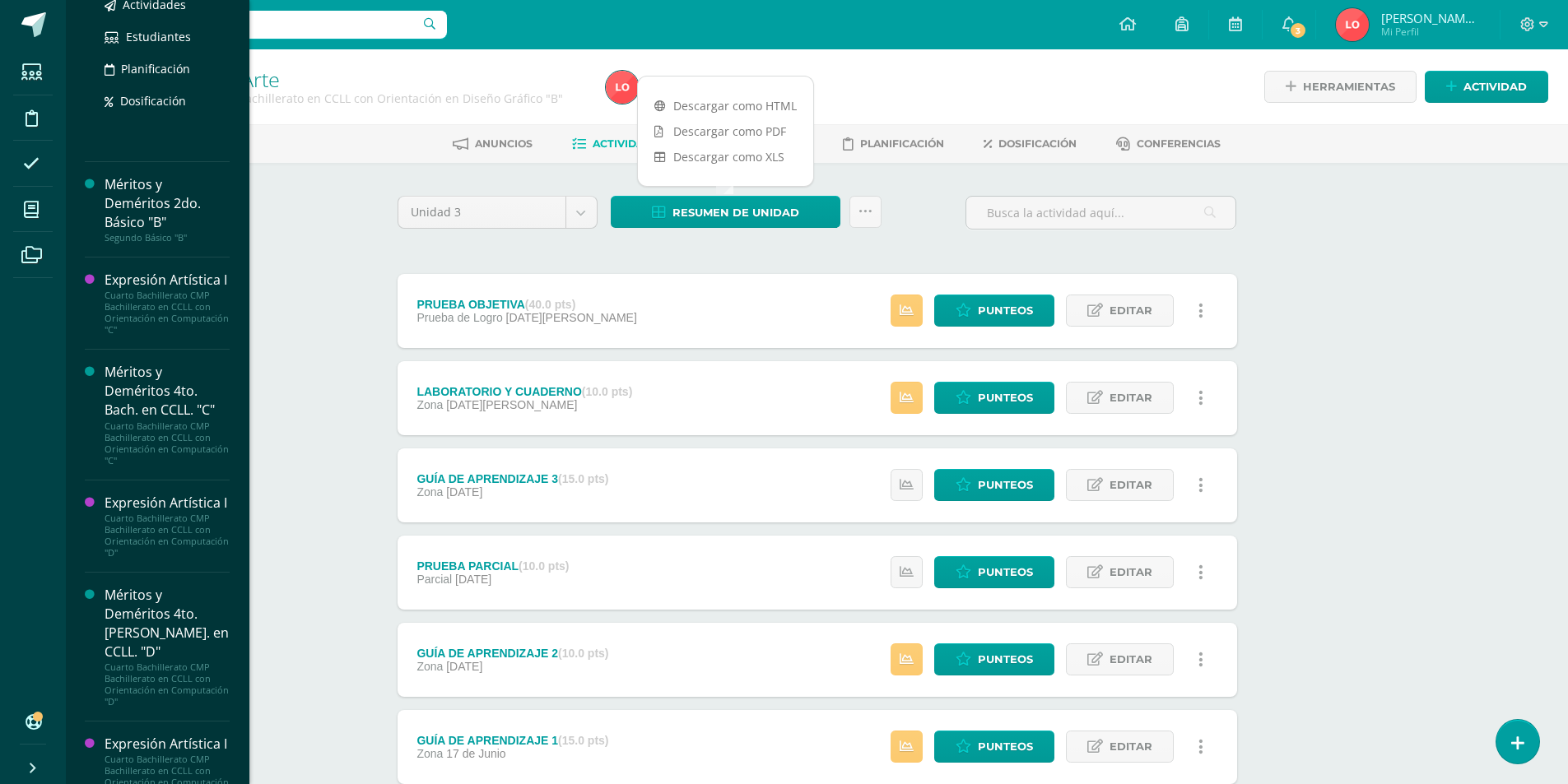
scroll to position [411, 0]
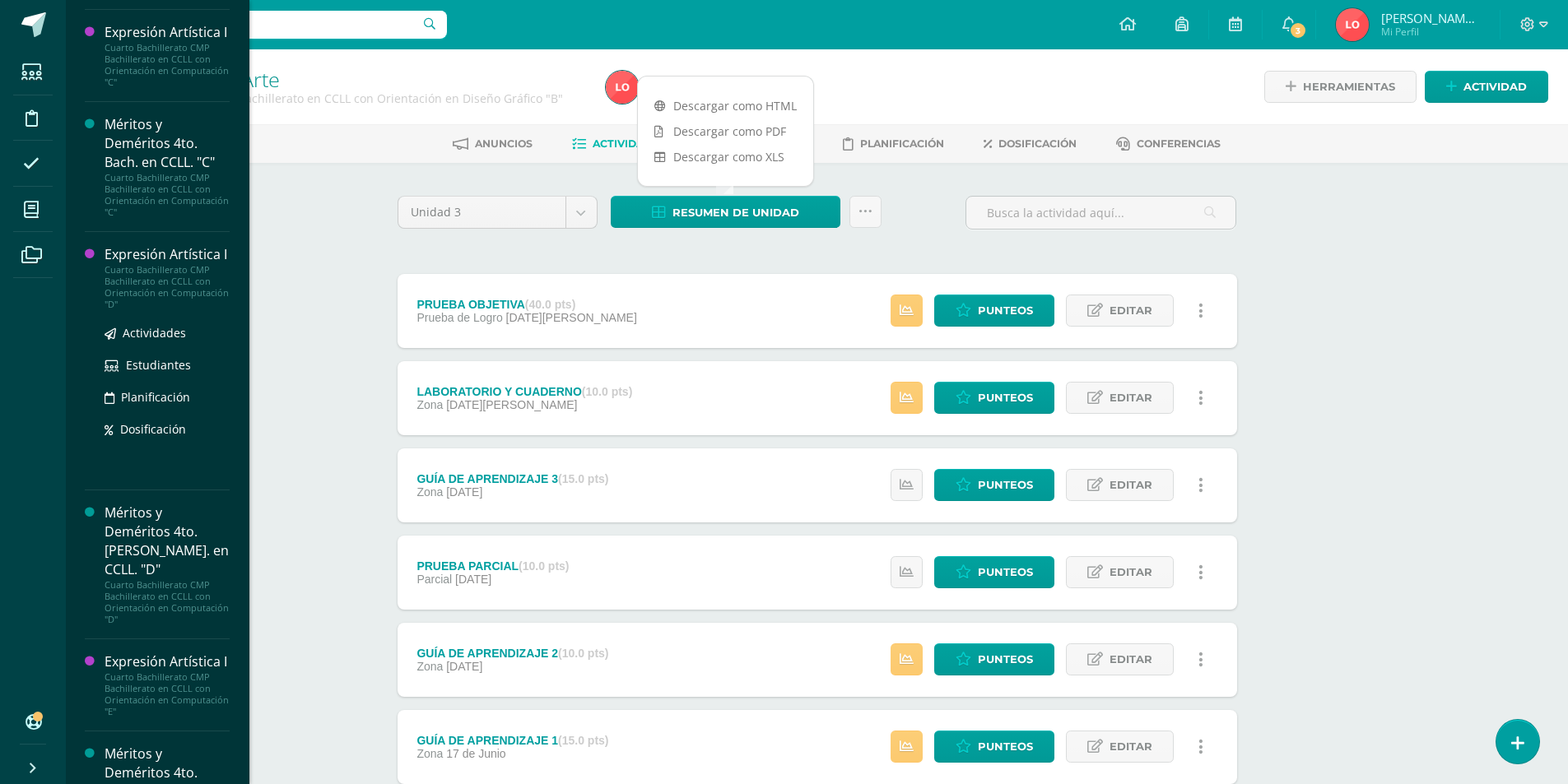
click at [127, 264] on div "Expresión Artística I" at bounding box center [166, 254] width 125 height 19
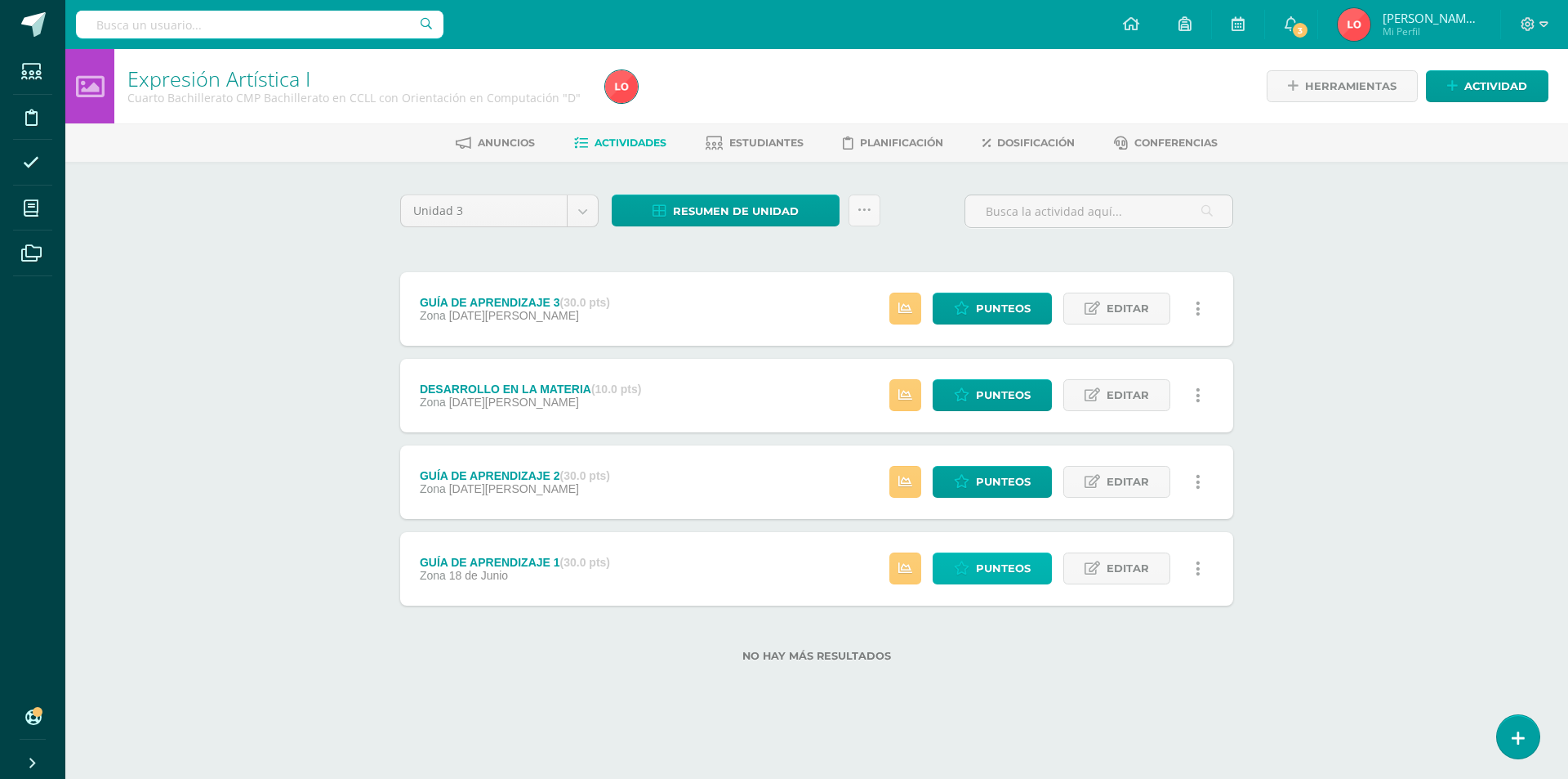
click at [1007, 555] on span "Punteos" at bounding box center [1003, 569] width 54 height 30
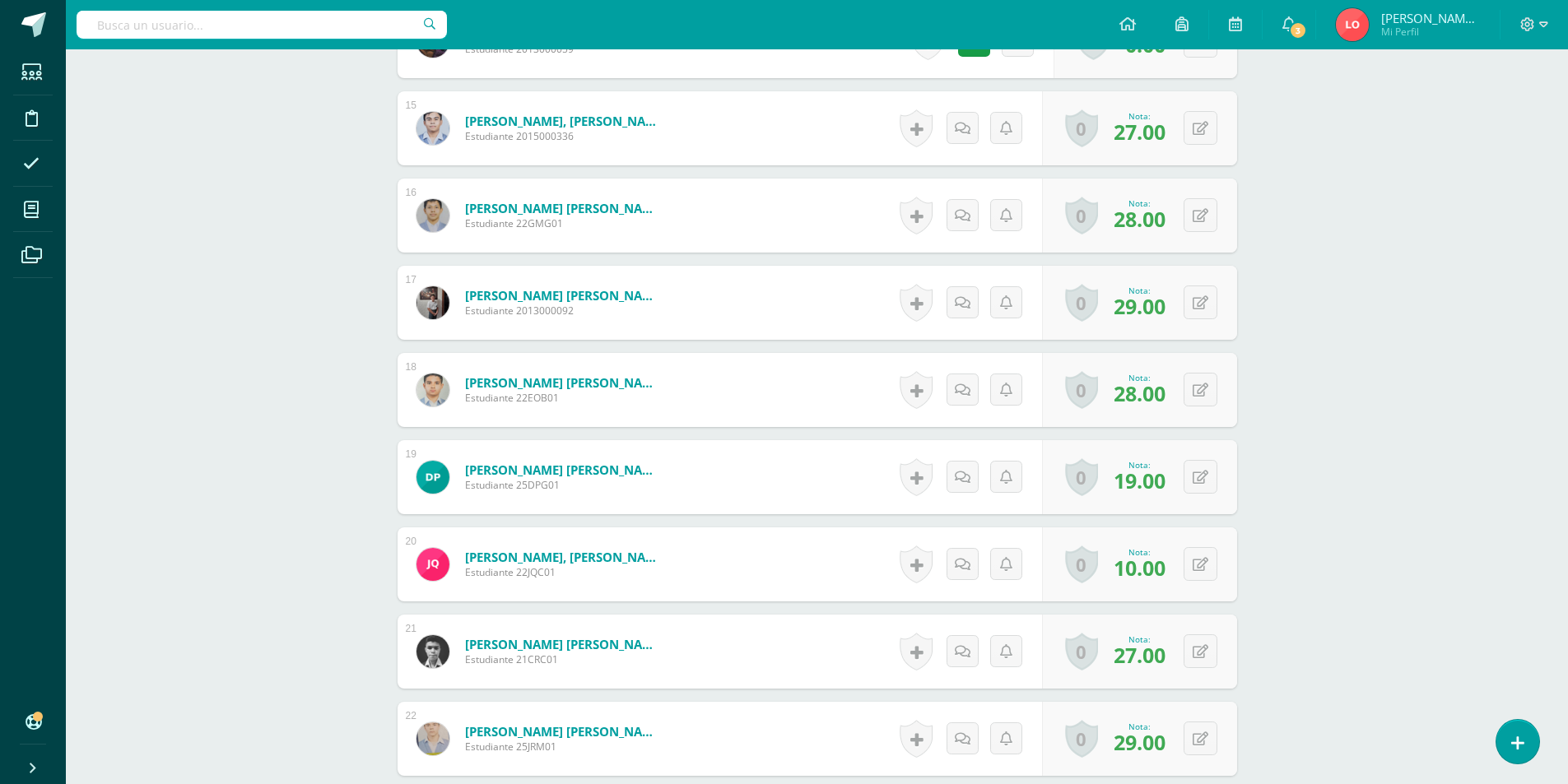
scroll to position [1846, 0]
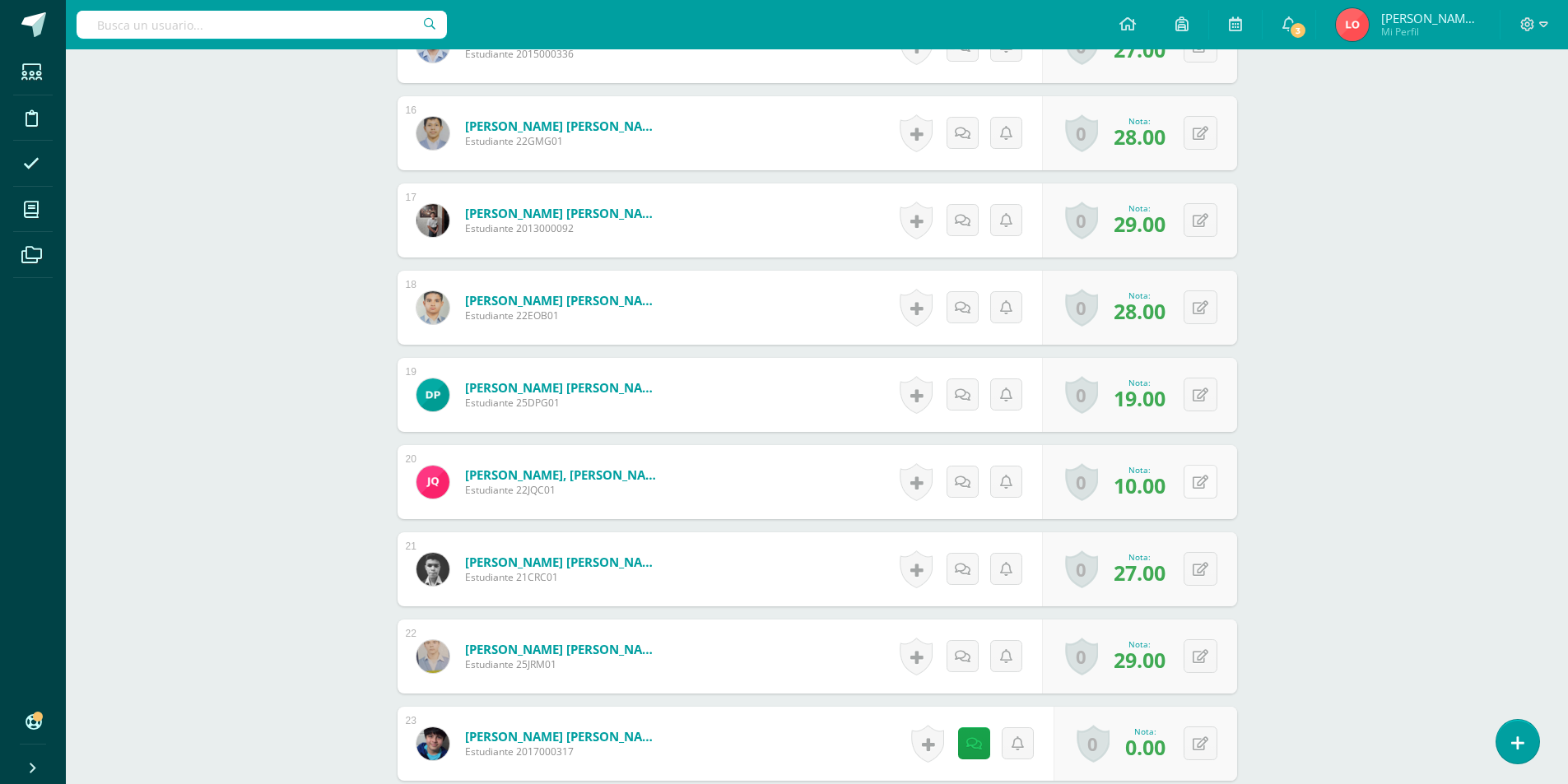
click at [1193, 475] on div "0 Logros Logros obtenidos Aún no hay logros agregados Nota: 10.00" at bounding box center [1139, 482] width 195 height 74
click at [1208, 487] on icon at bounding box center [1211, 482] width 16 height 14
type input "30"
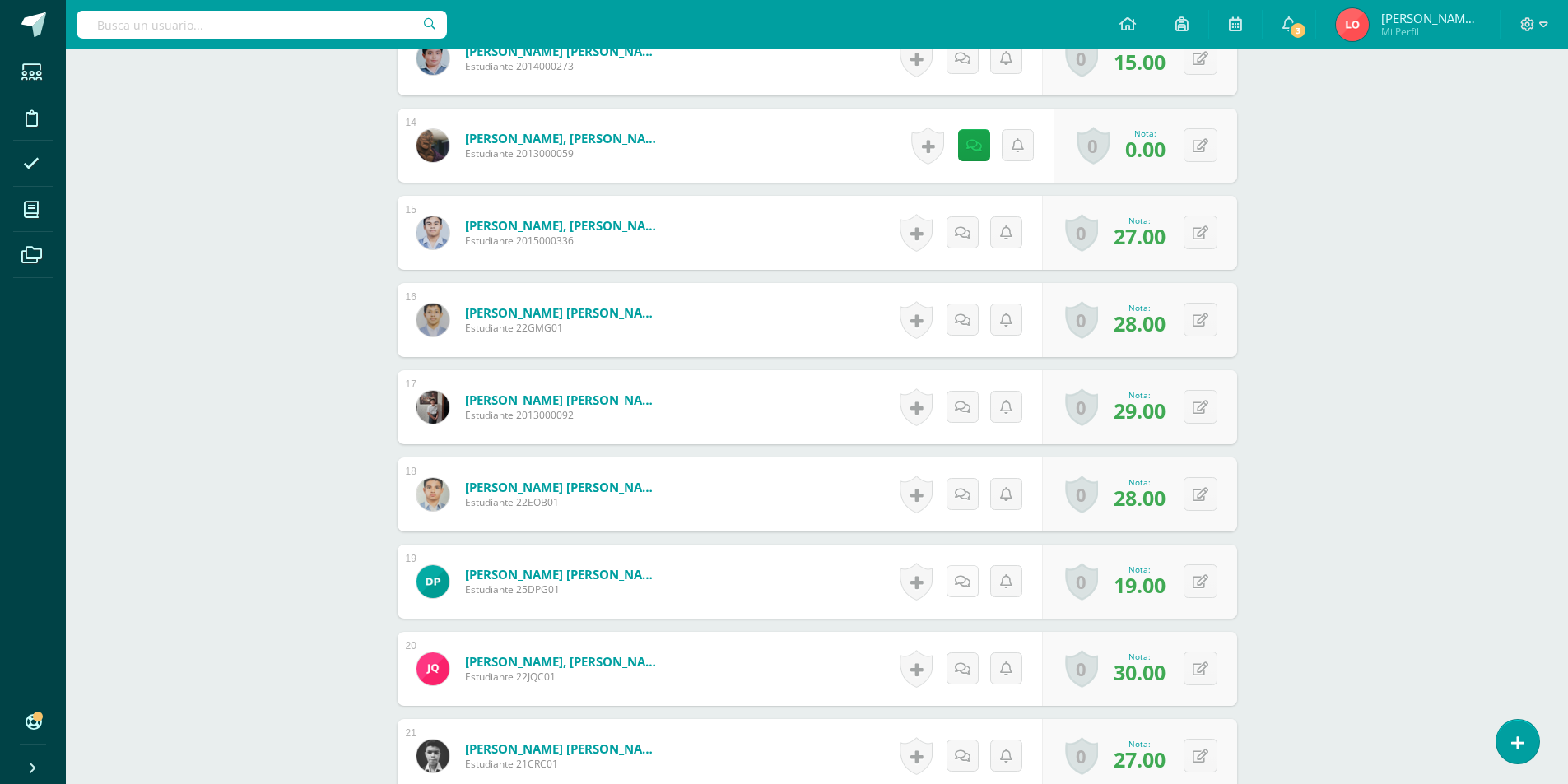
scroll to position [1578, 0]
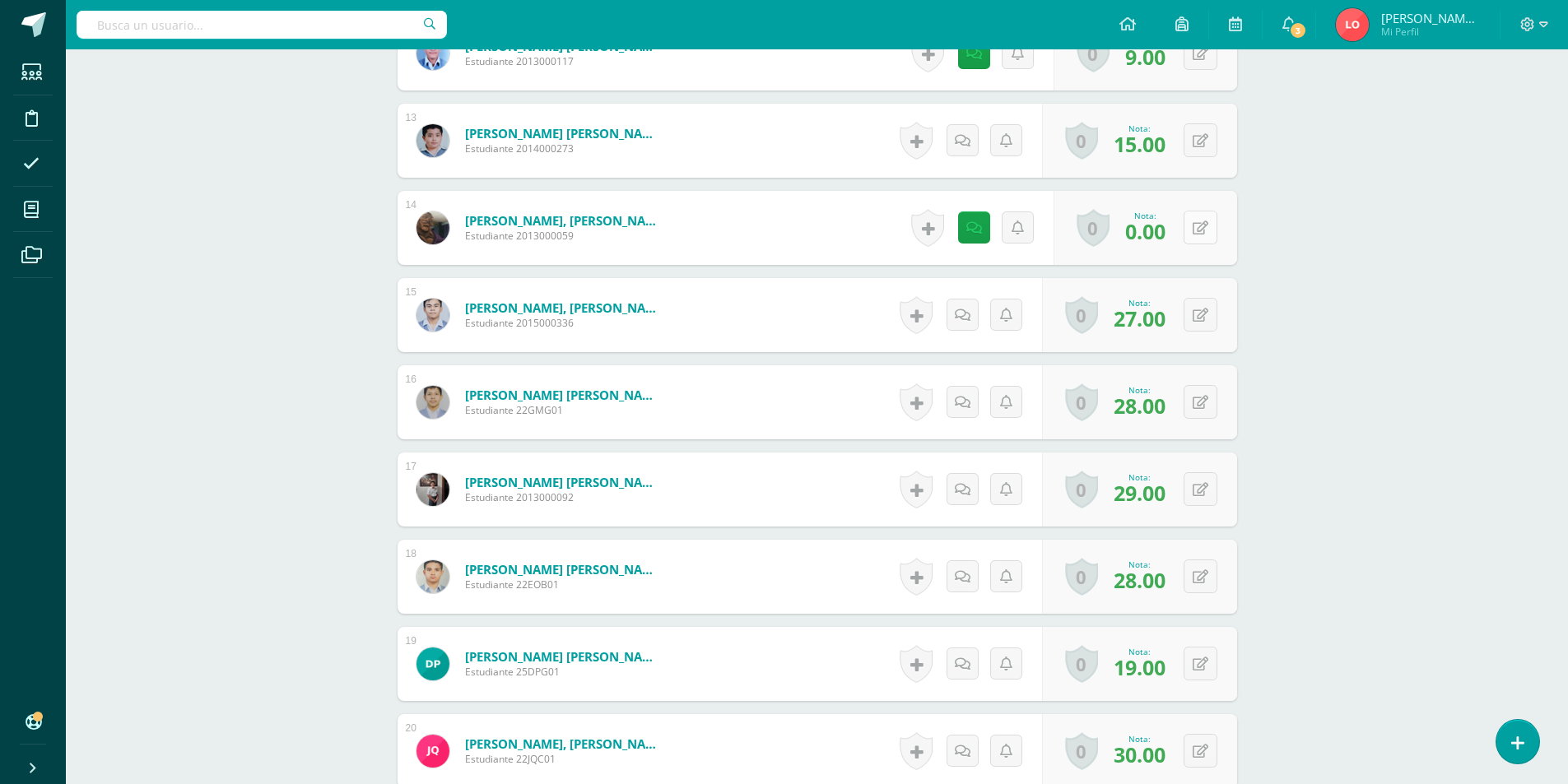
click at [1207, 234] on button at bounding box center [1200, 228] width 34 height 34
type input "28"
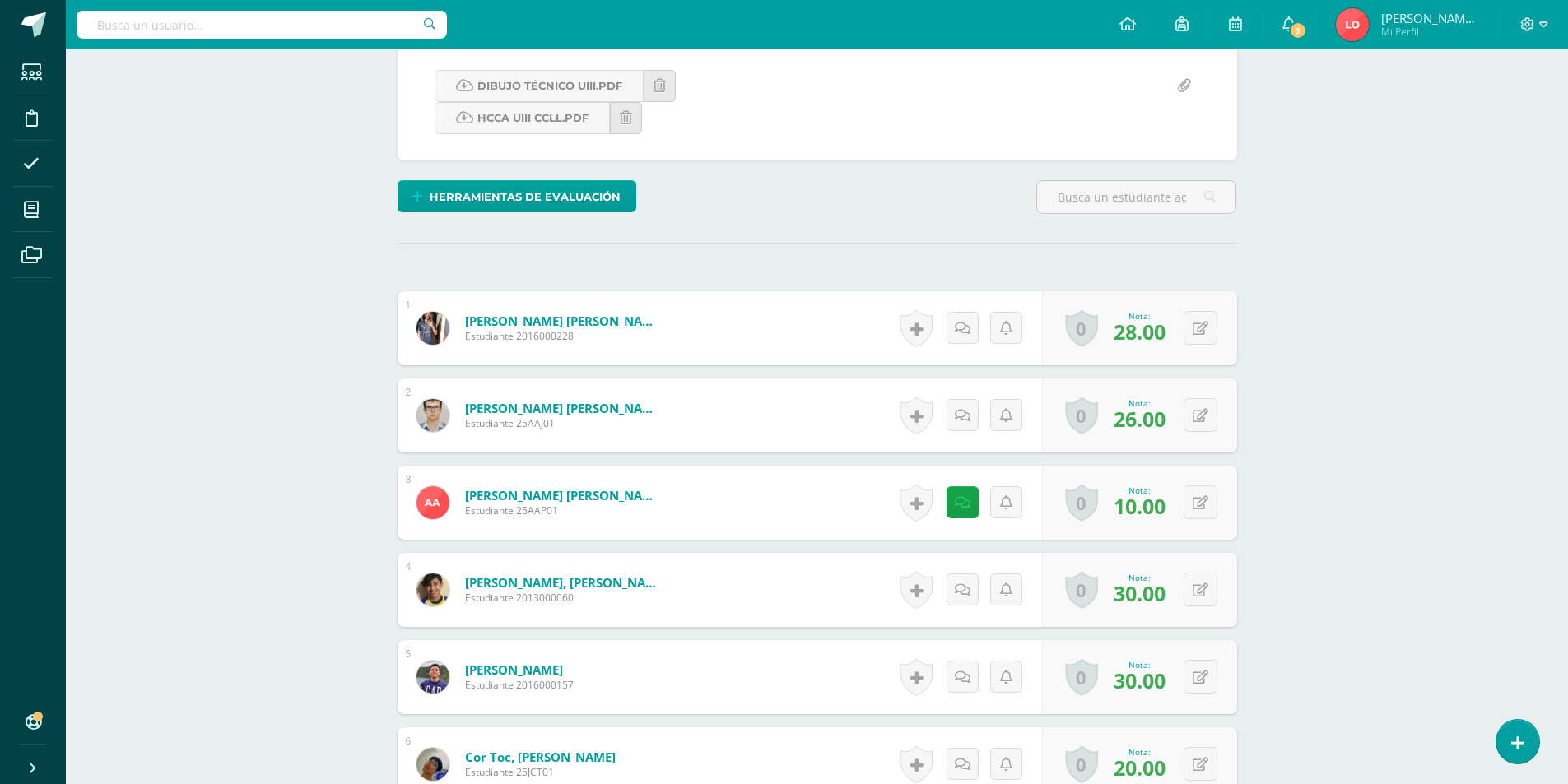
scroll to position [673, 0]
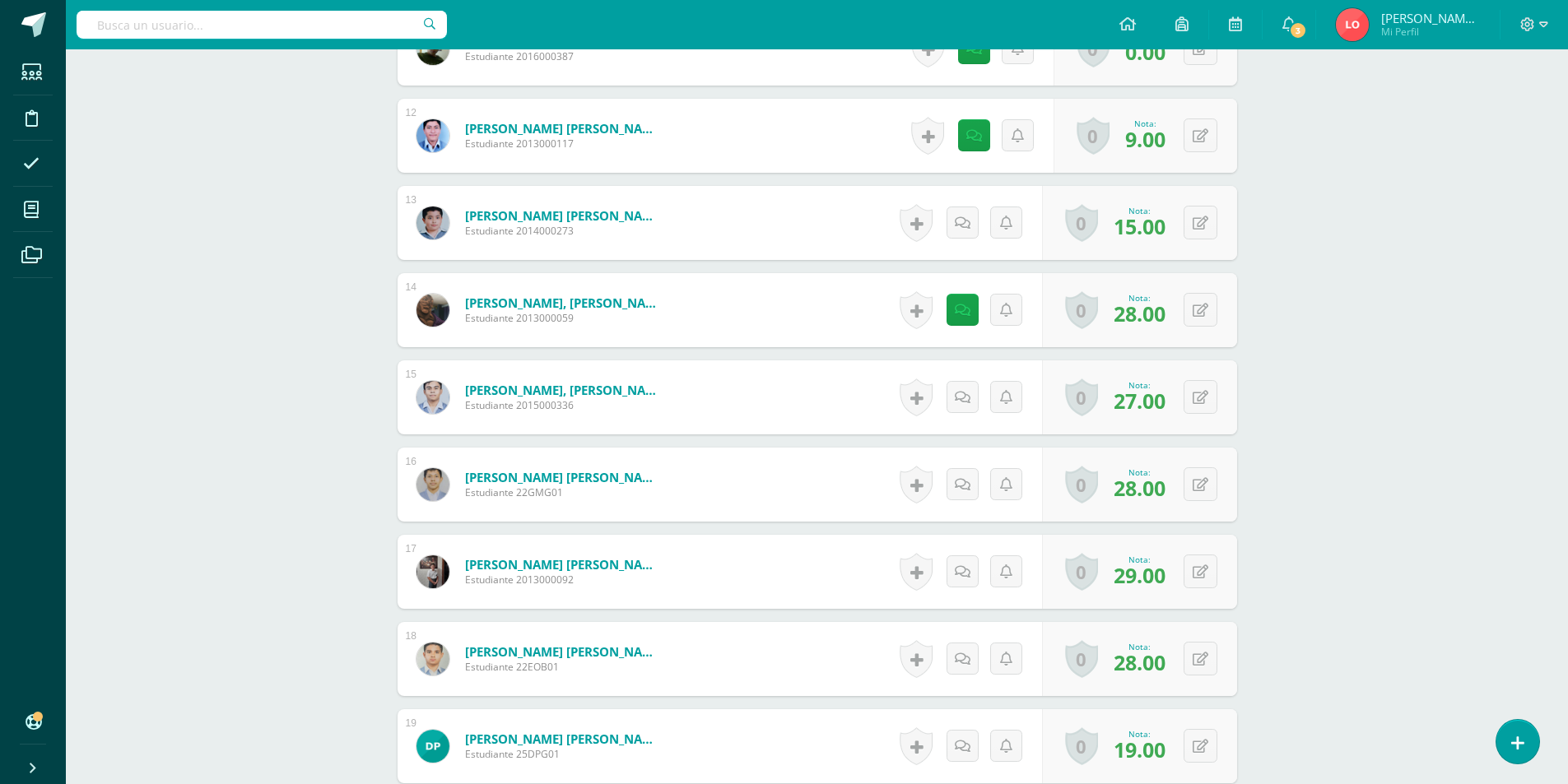
click at [1296, 510] on div "Expresión Artística I Cuarto Bachillerato CMP Bachillerato en CCLL con Orientac…" at bounding box center [816, 285] width 1502 height 3463
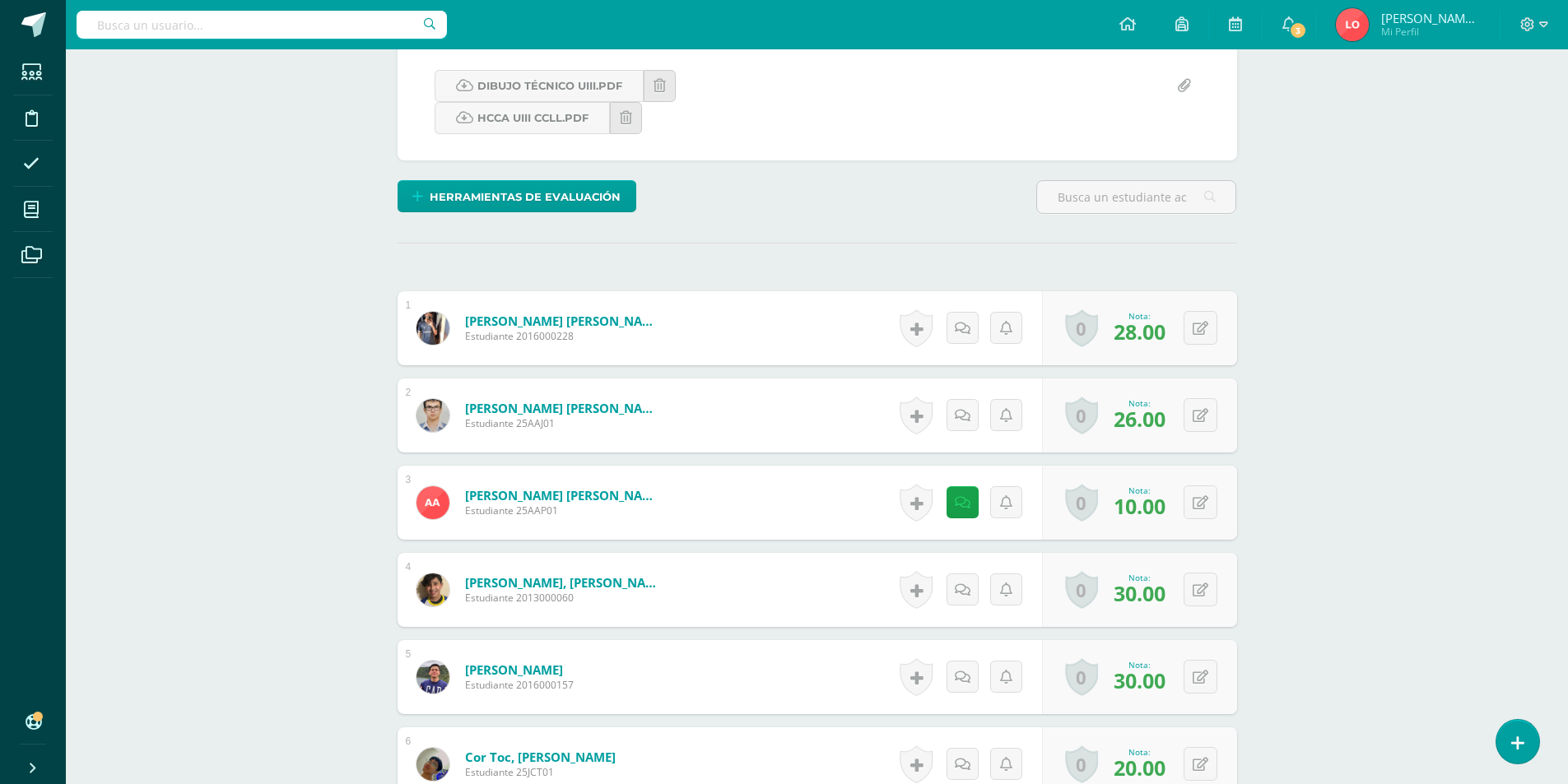
scroll to position [15, 0]
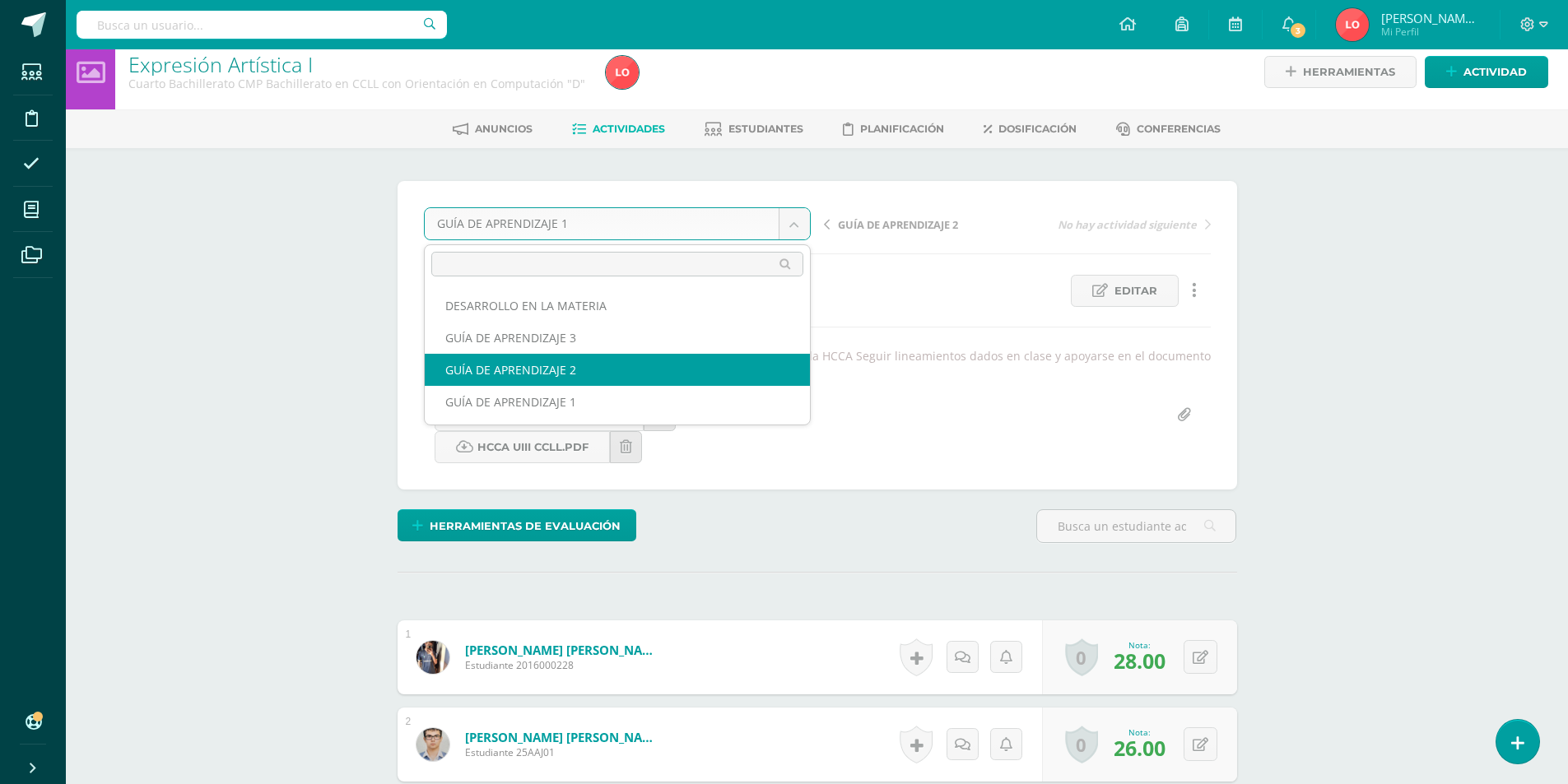
select select "/dashboard/teacher/grade-activity/176021/"
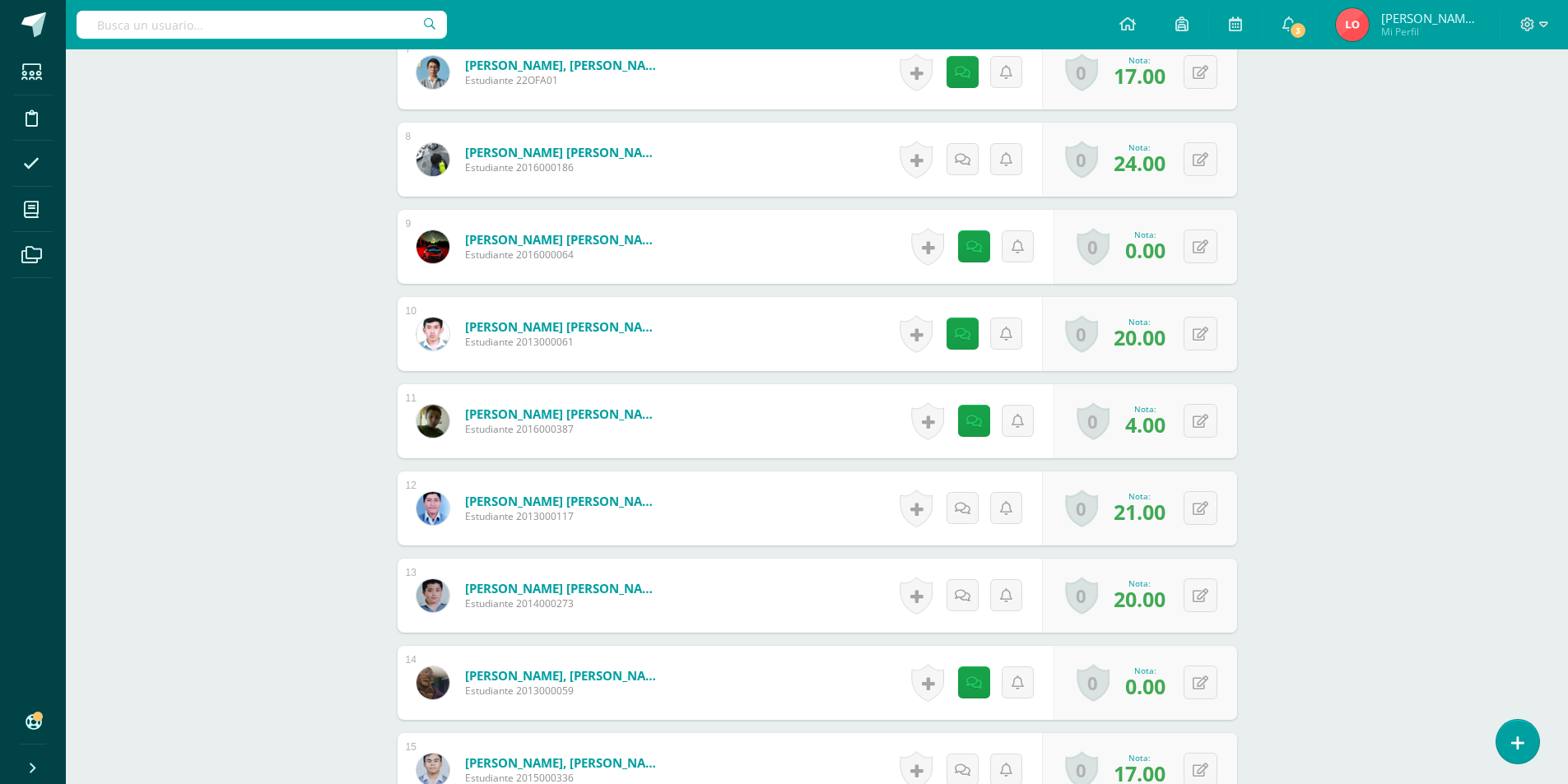
scroll to position [1481, 0]
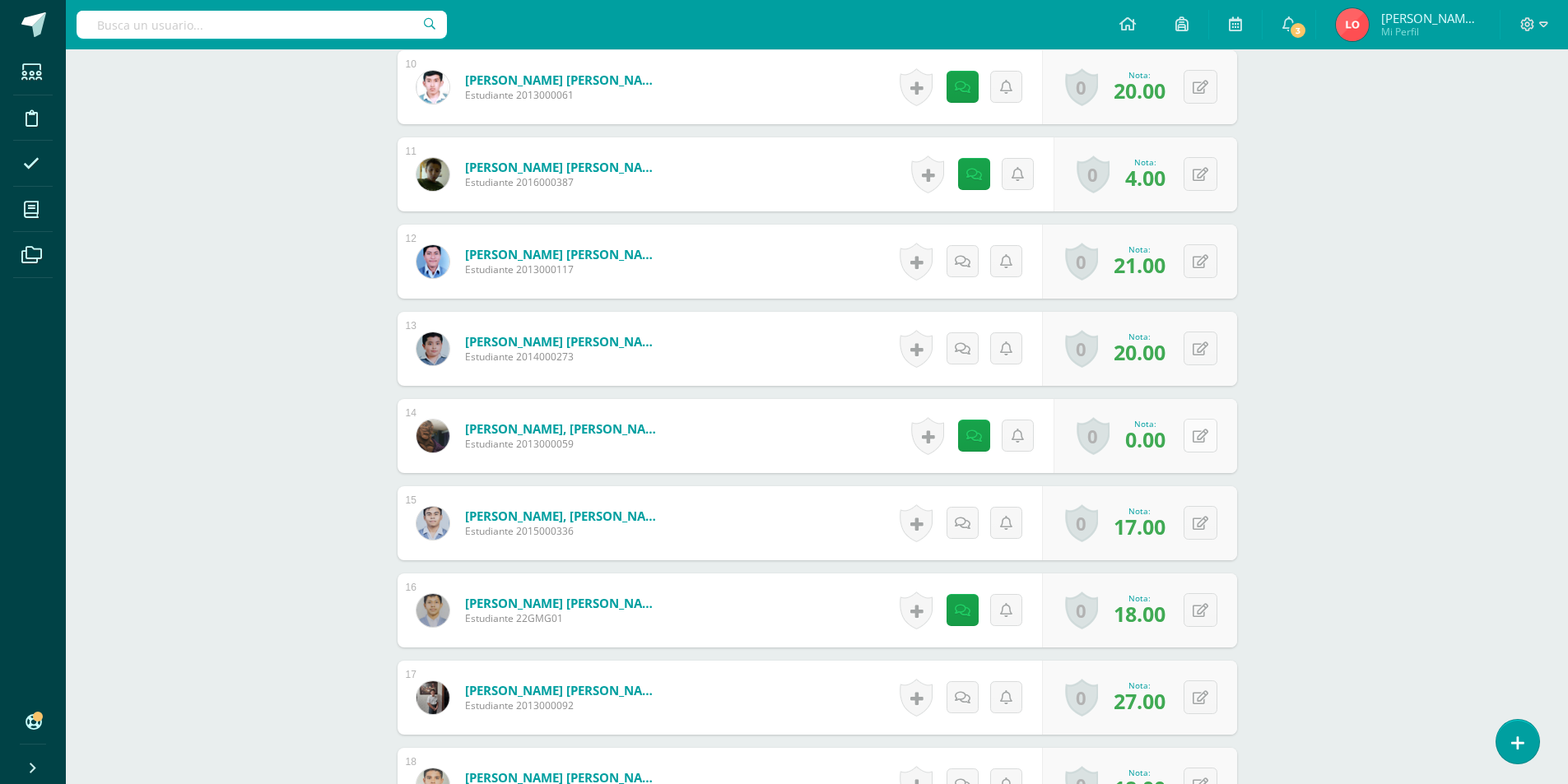
click at [1212, 443] on button at bounding box center [1200, 436] width 34 height 34
type input "26"
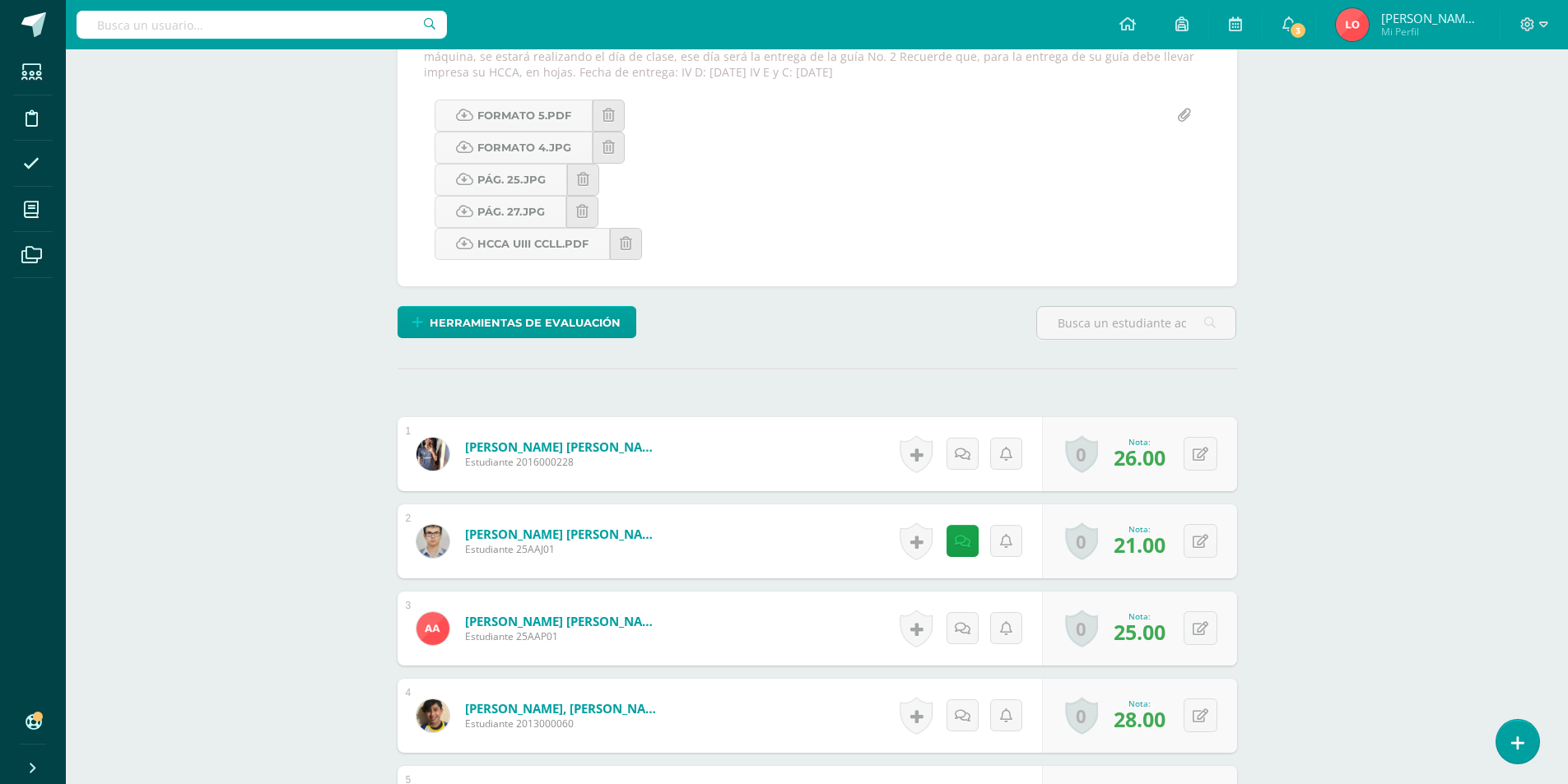
scroll to position [658, 0]
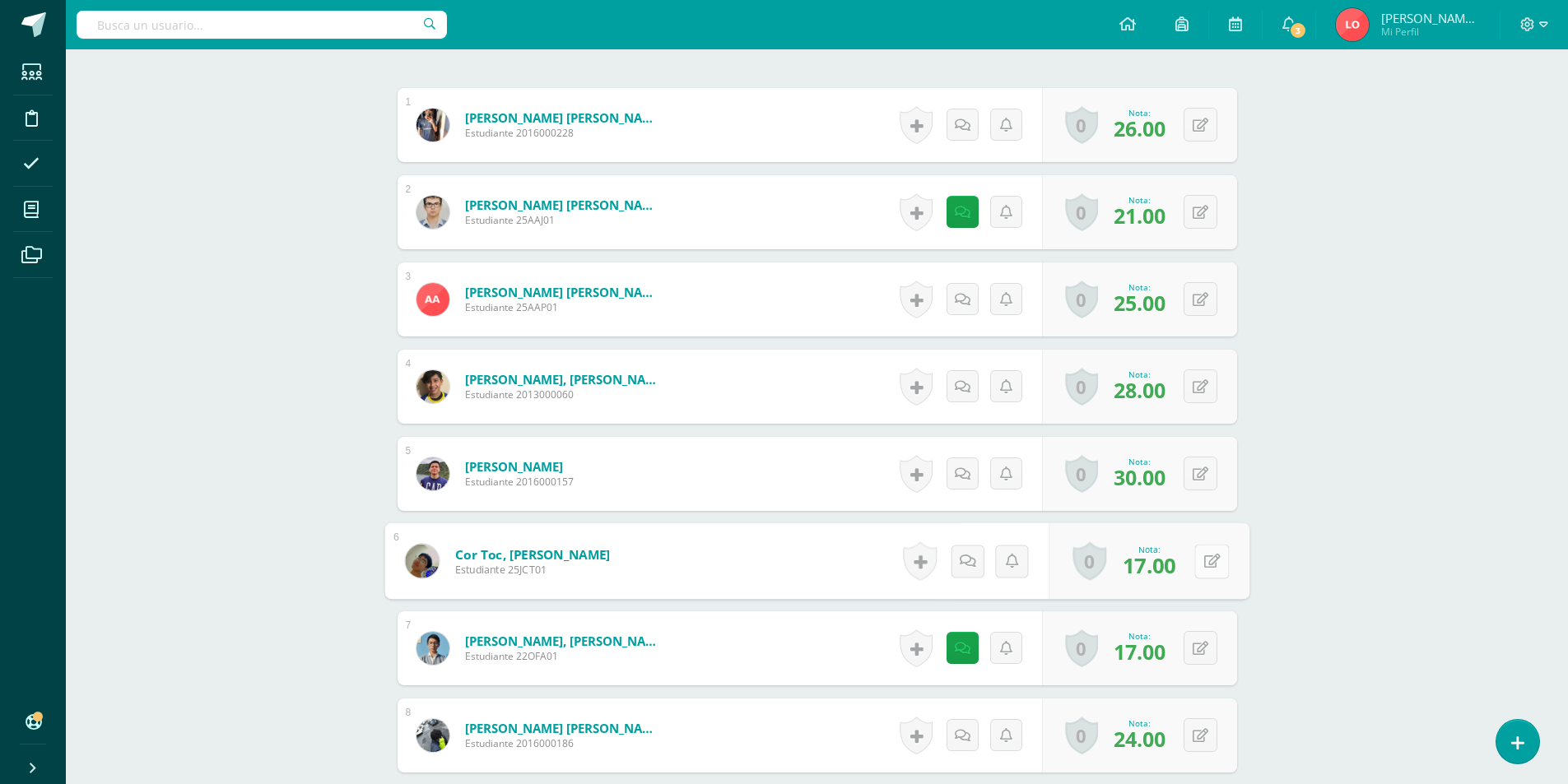
click at [1200, 571] on button at bounding box center [1211, 561] width 35 height 35
type input "25"
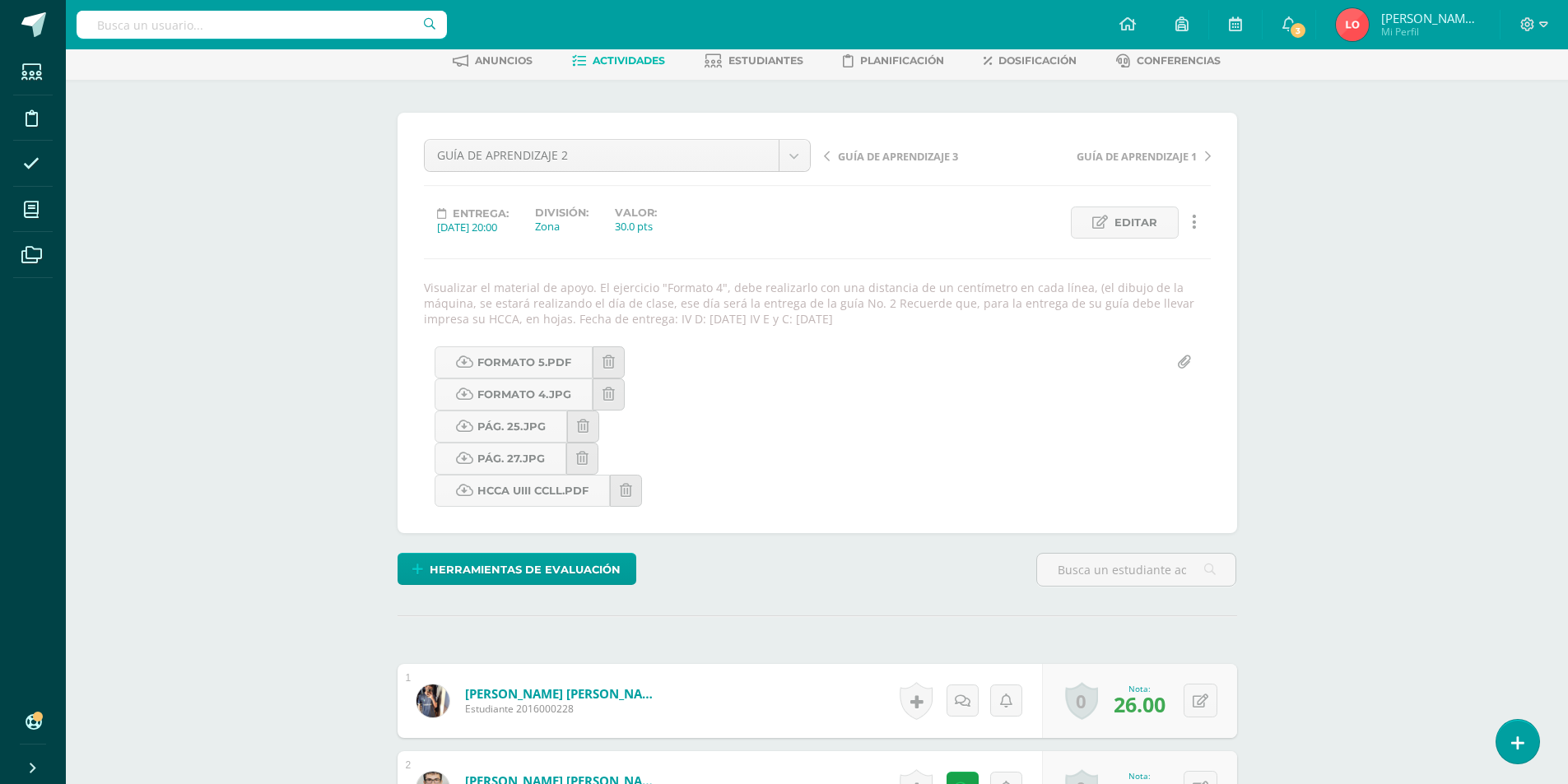
scroll to position [0, 0]
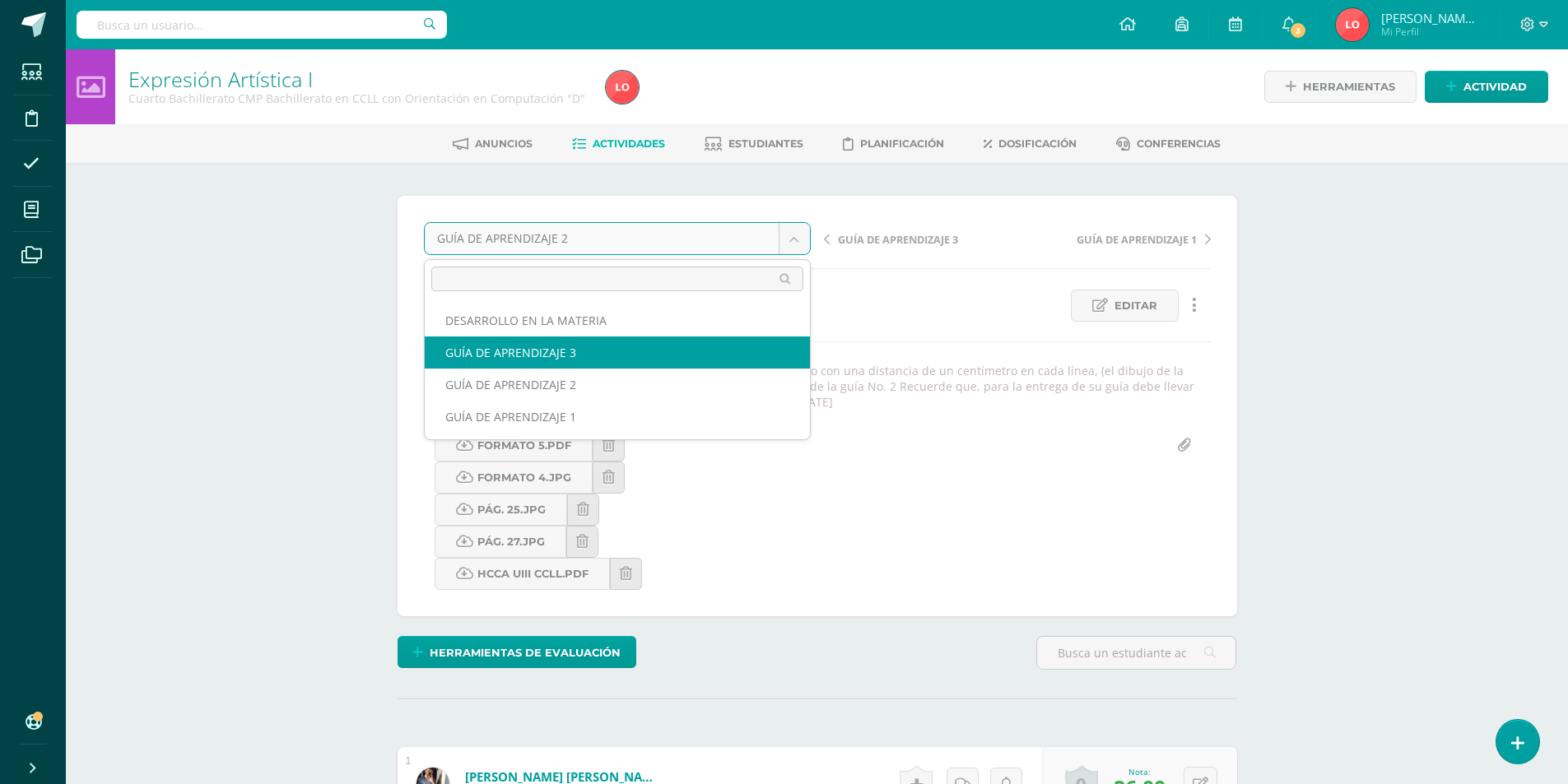
select select "/dashboard/teacher/grade-activity/176843/"
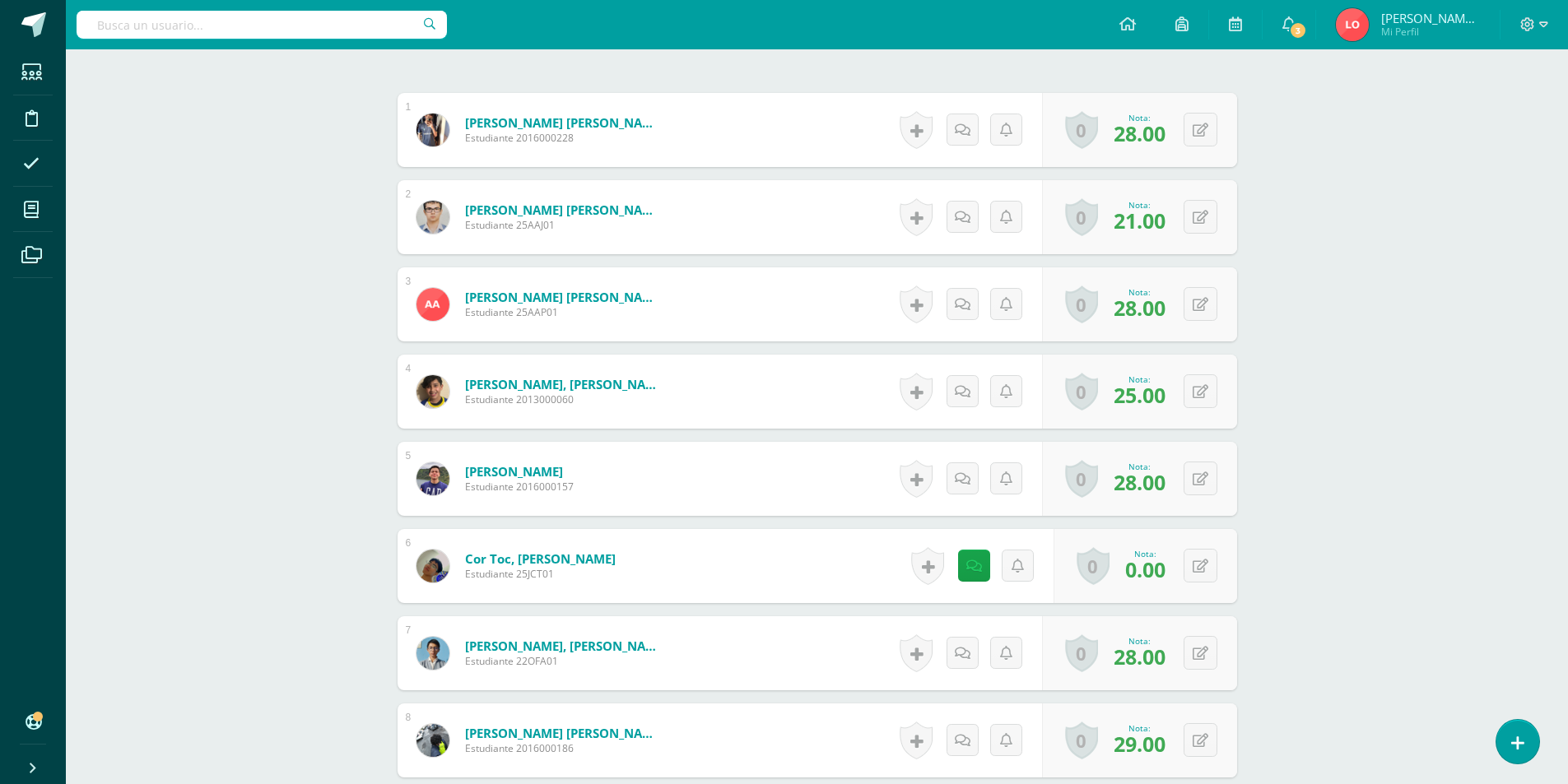
scroll to position [658, 0]
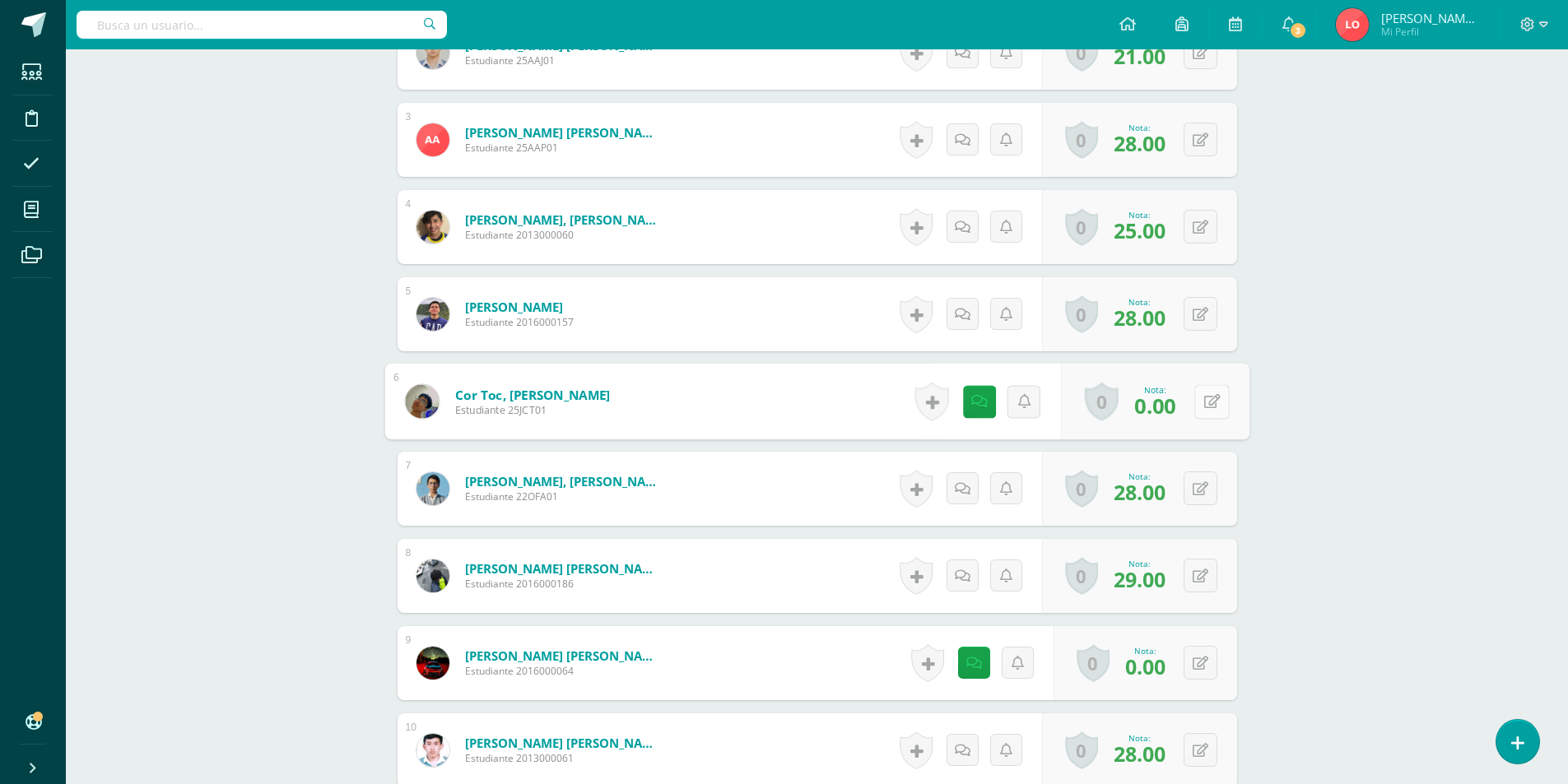
click at [1208, 398] on button at bounding box center [1211, 401] width 35 height 35
type input "20"
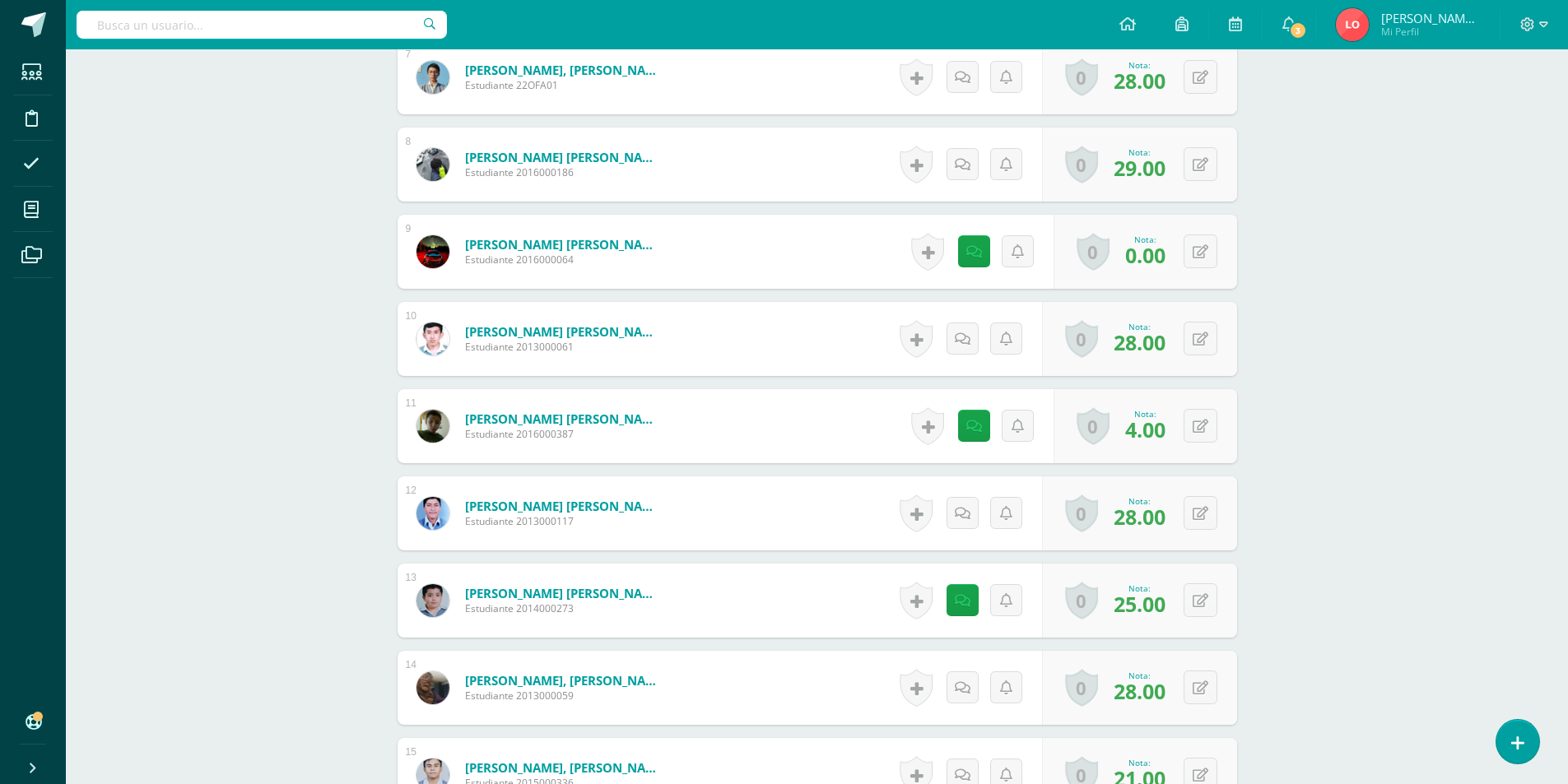
scroll to position [1153, 0]
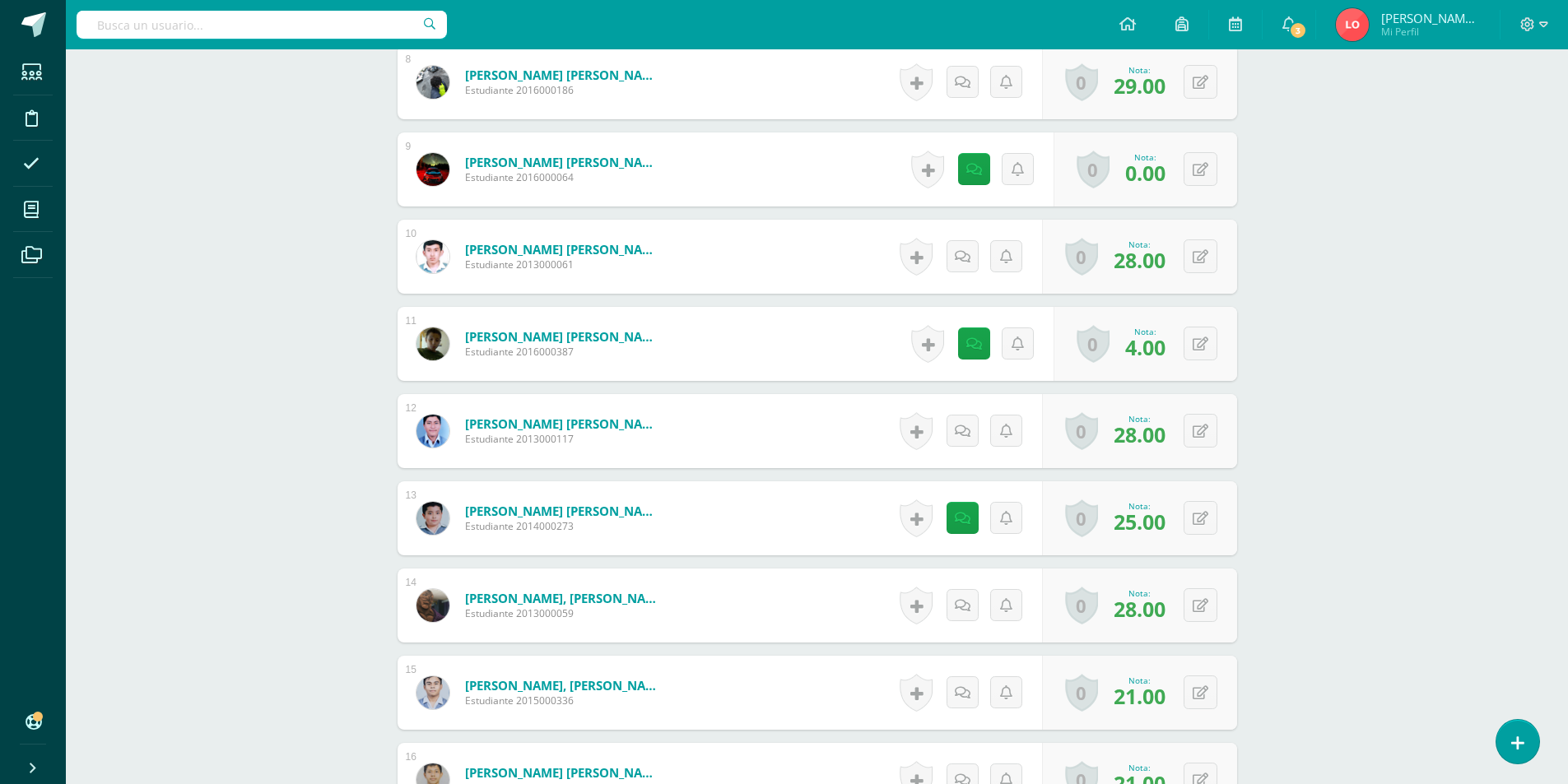
click at [1305, 516] on div "Expresión Artística I Cuarto Bachillerato CMP Bachillerato en CCLL con Orientac…" at bounding box center [816, 605] width 1502 height 3416
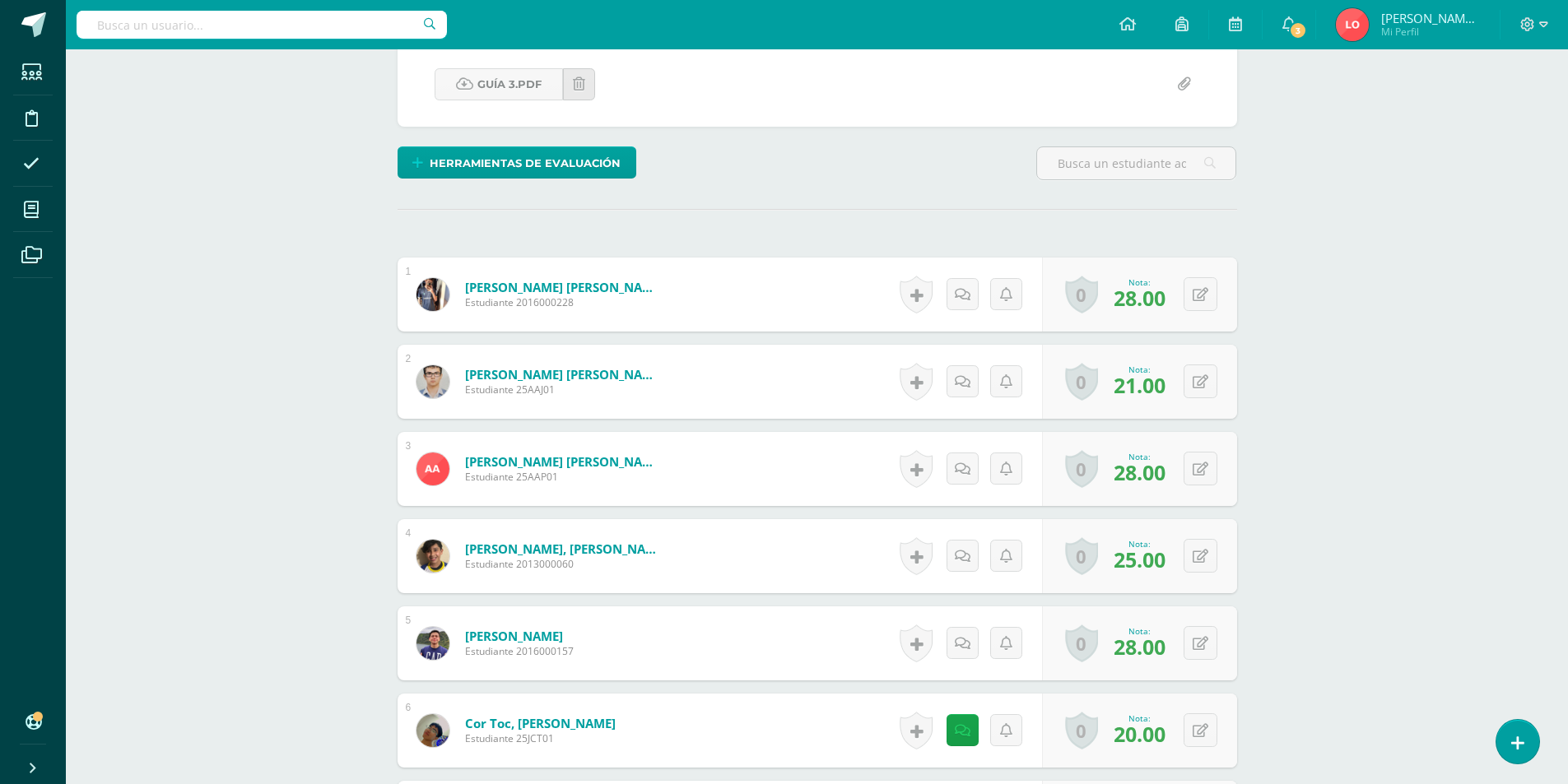
scroll to position [1, 0]
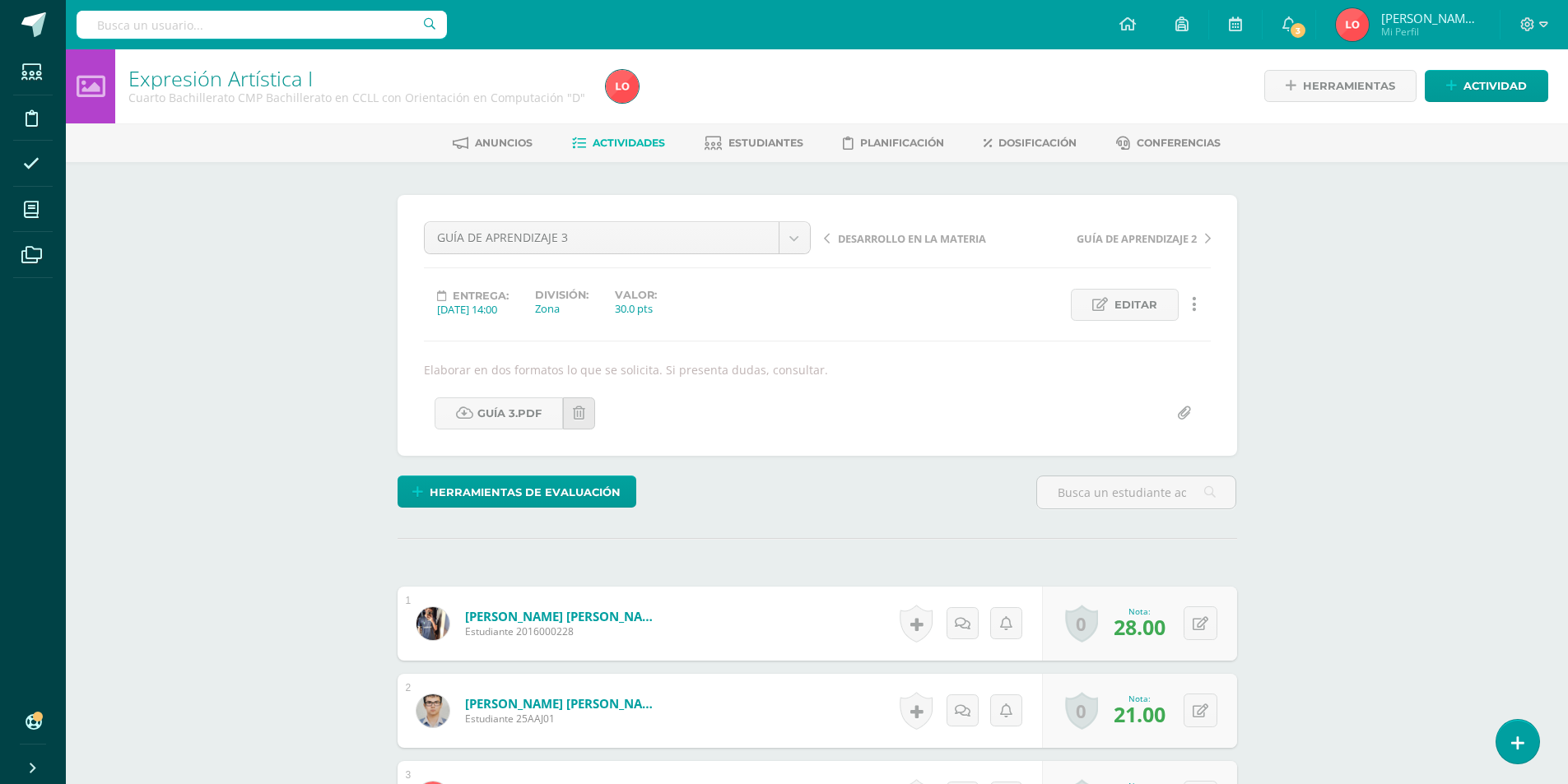
click at [618, 144] on span "Actividades" at bounding box center [628, 143] width 73 height 13
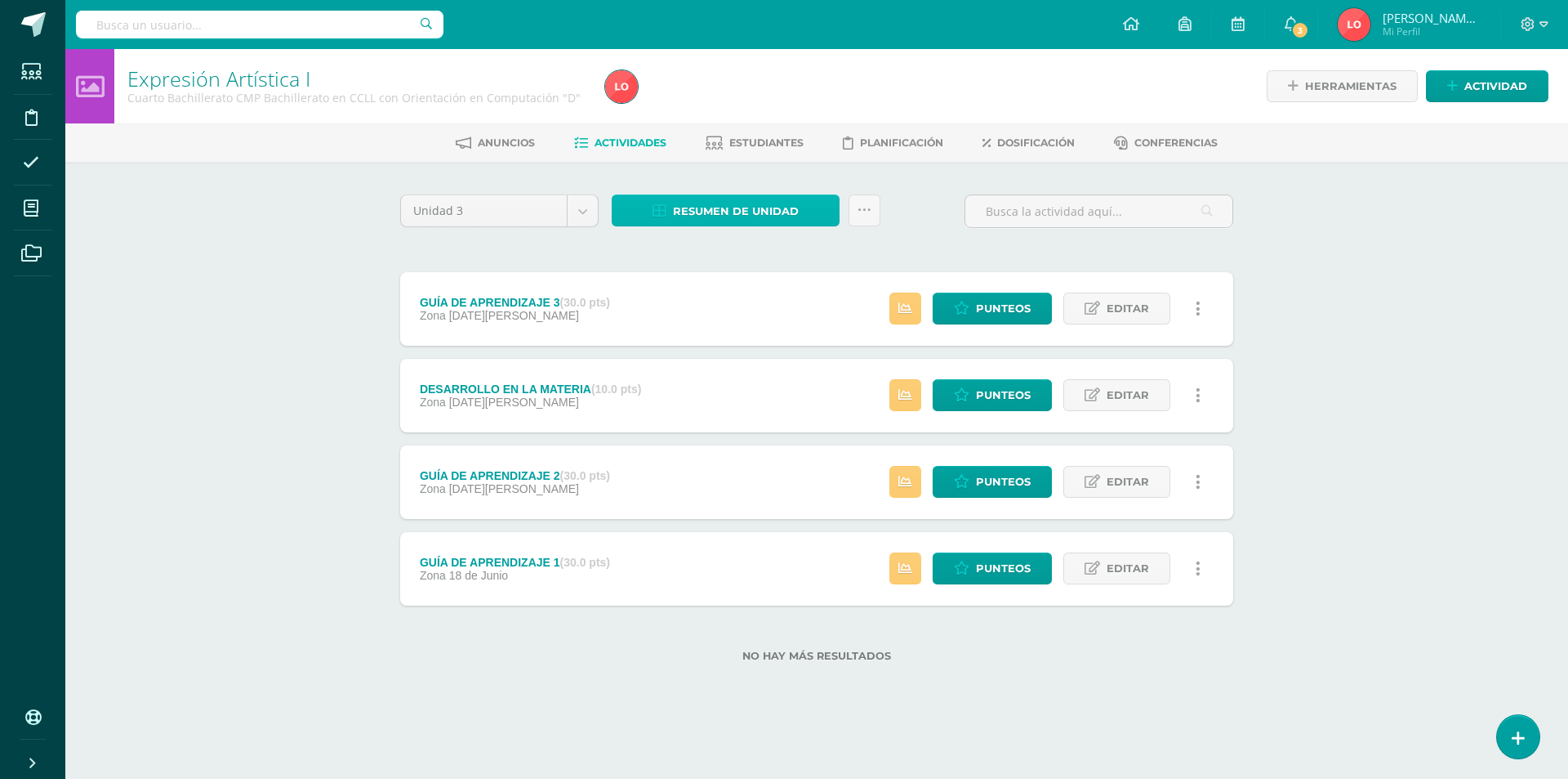
click at [692, 212] on span "Resumen de unidad" at bounding box center [735, 211] width 126 height 30
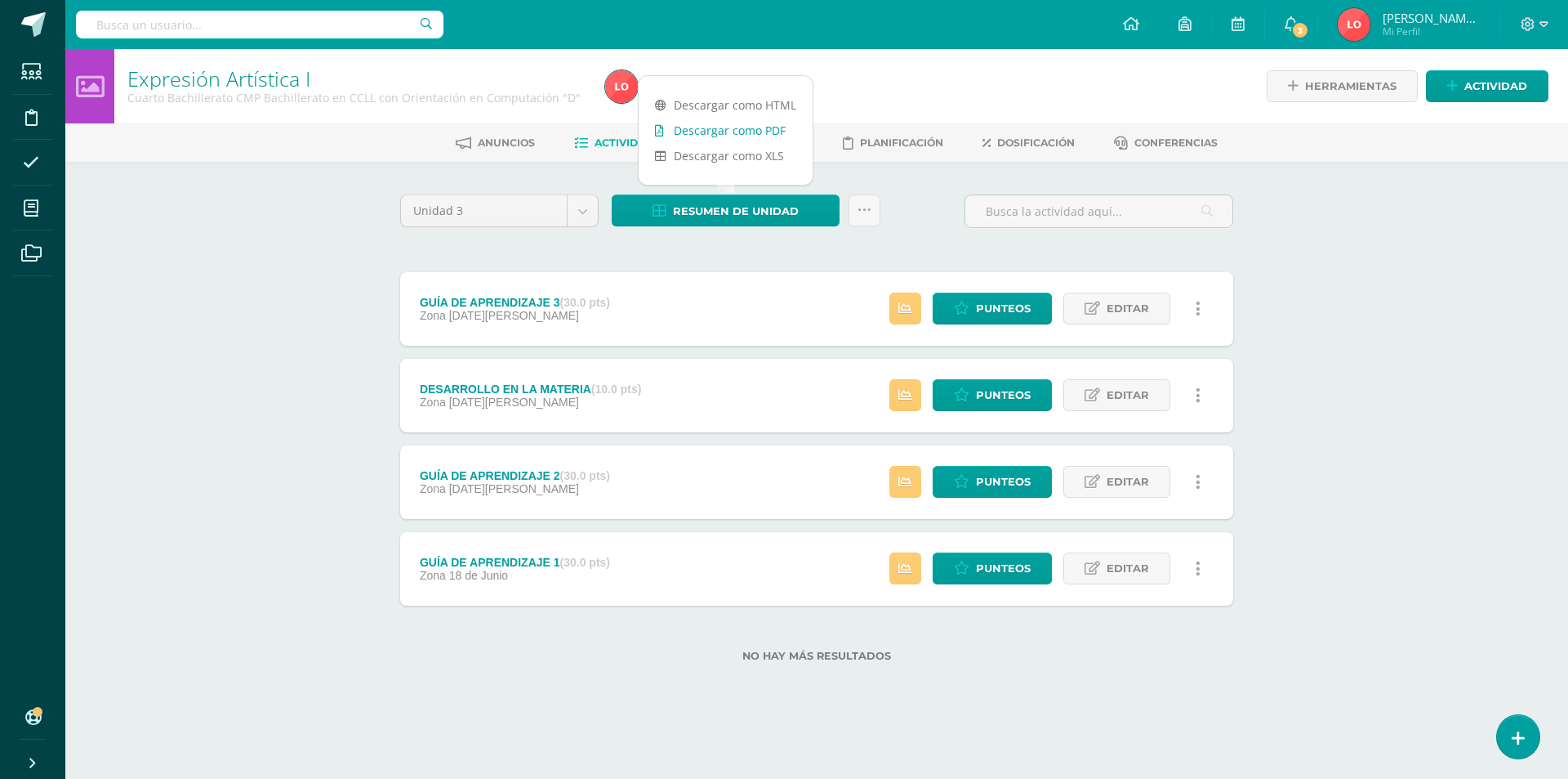
click at [729, 132] on link "Descargar como PDF" at bounding box center [725, 130] width 174 height 25
click at [1010, 577] on span "Punteos" at bounding box center [1003, 569] width 54 height 30
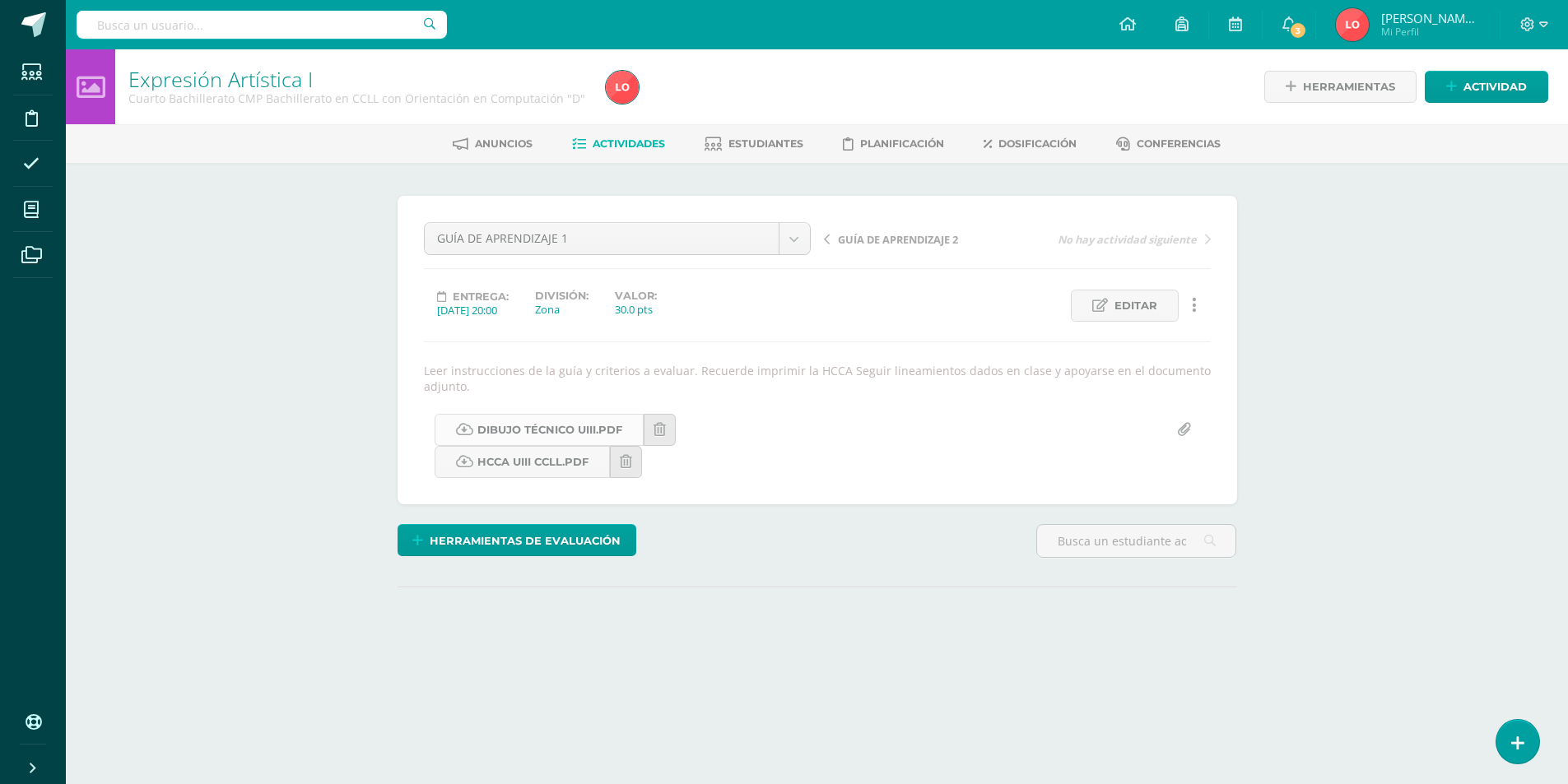
click at [564, 439] on link "DIBUJO TÉCNICO UIII.pdf" at bounding box center [539, 430] width 209 height 32
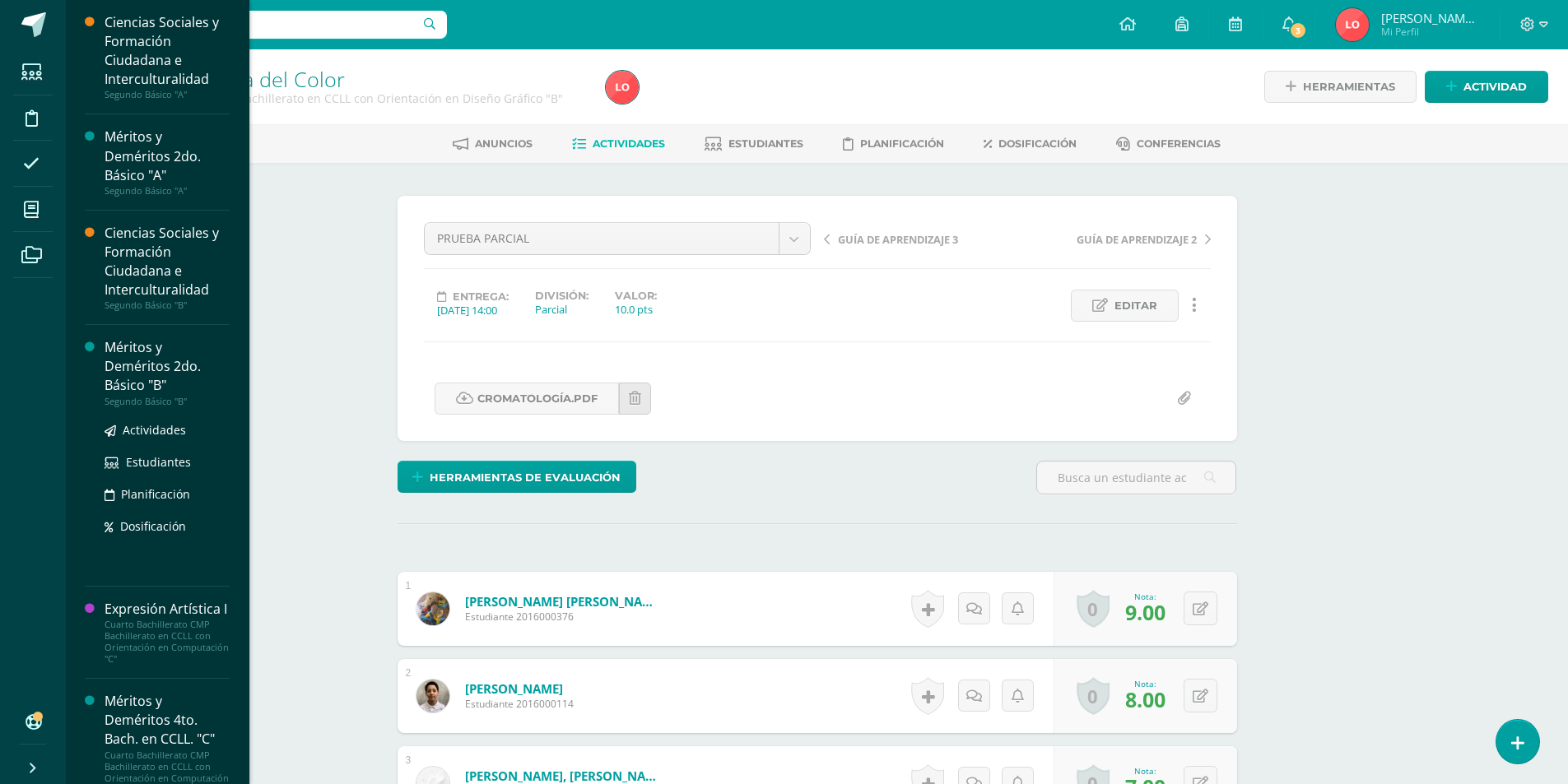
scroll to position [411, 0]
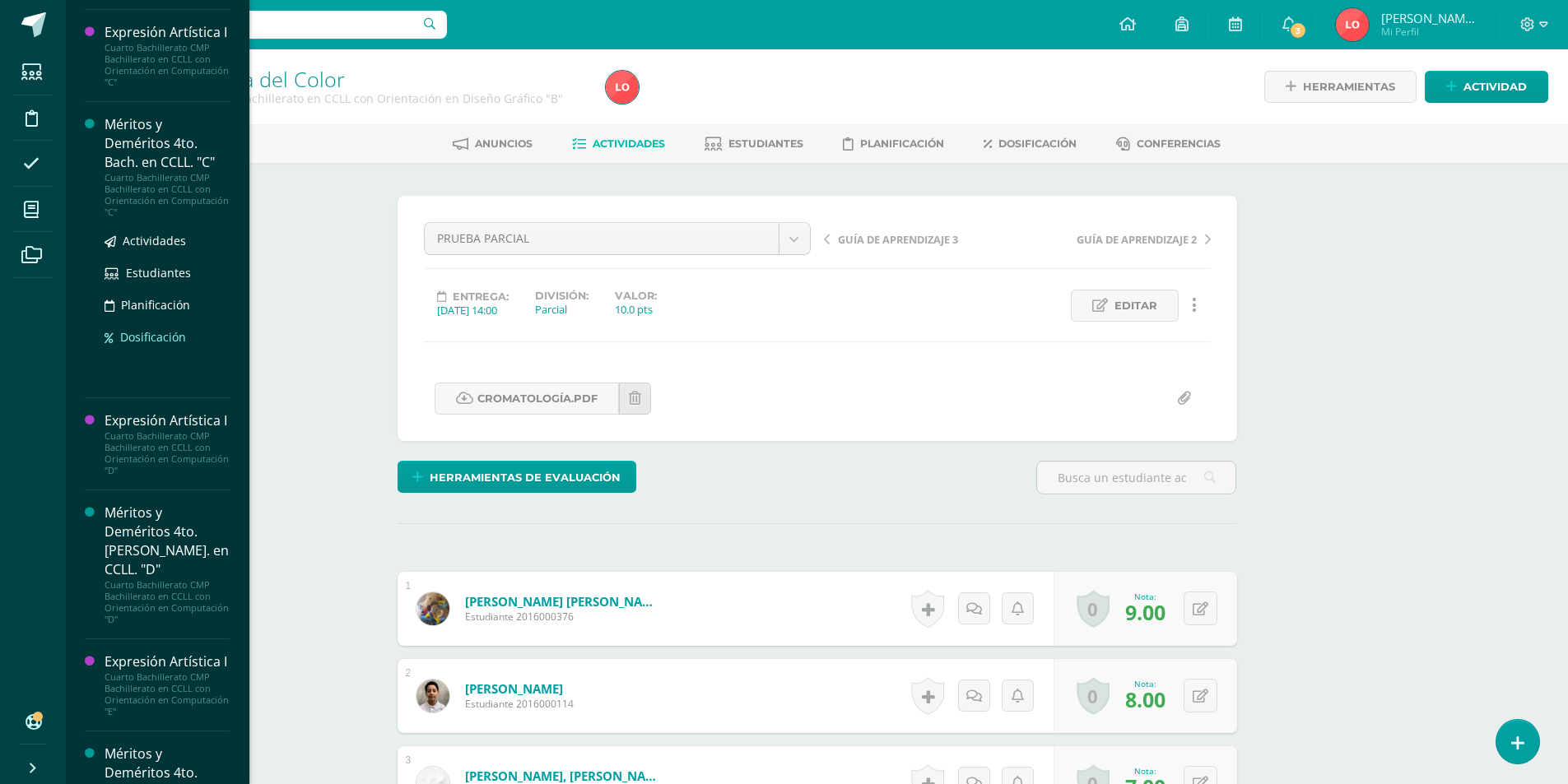
click at [136, 344] on span "Dosificación" at bounding box center [153, 336] width 66 height 15
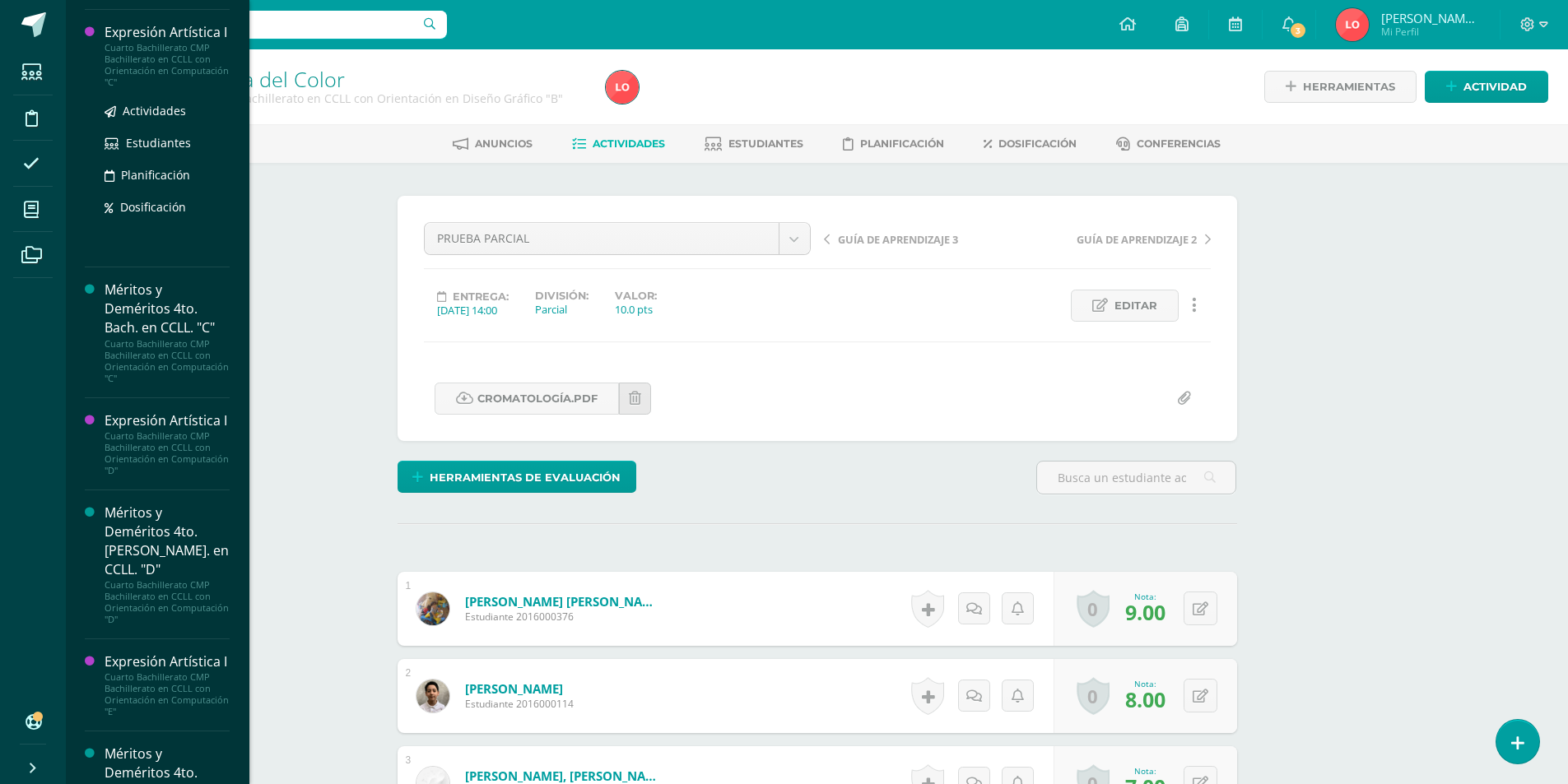
click at [143, 42] on div "Expresión Artística I" at bounding box center [166, 32] width 125 height 19
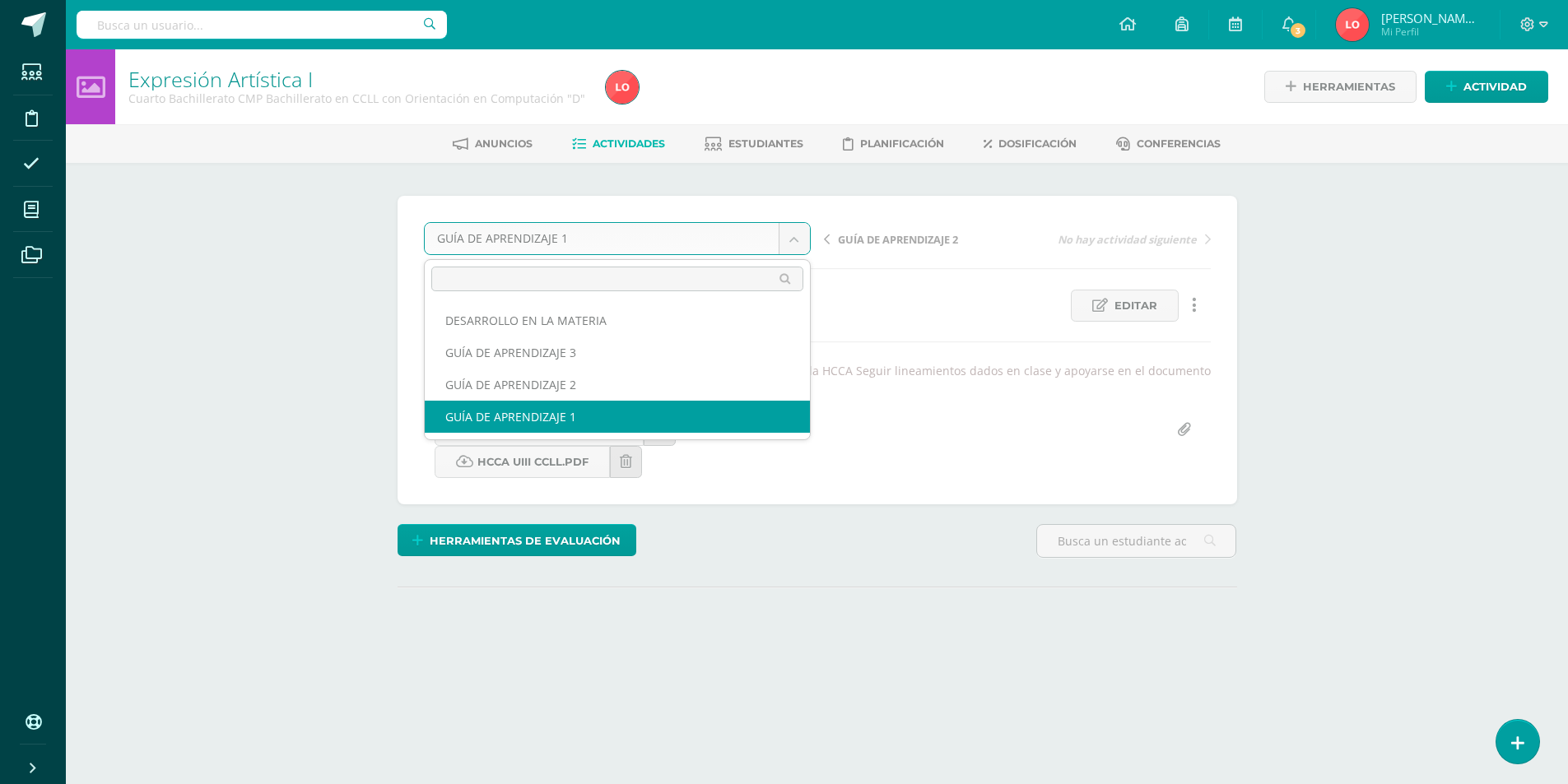
click at [802, 247] on body "Estudiantes Disciplina Asistencia Mis cursos Archivos Soporte Centro de ayuda Ú…" at bounding box center [784, 357] width 1568 height 715
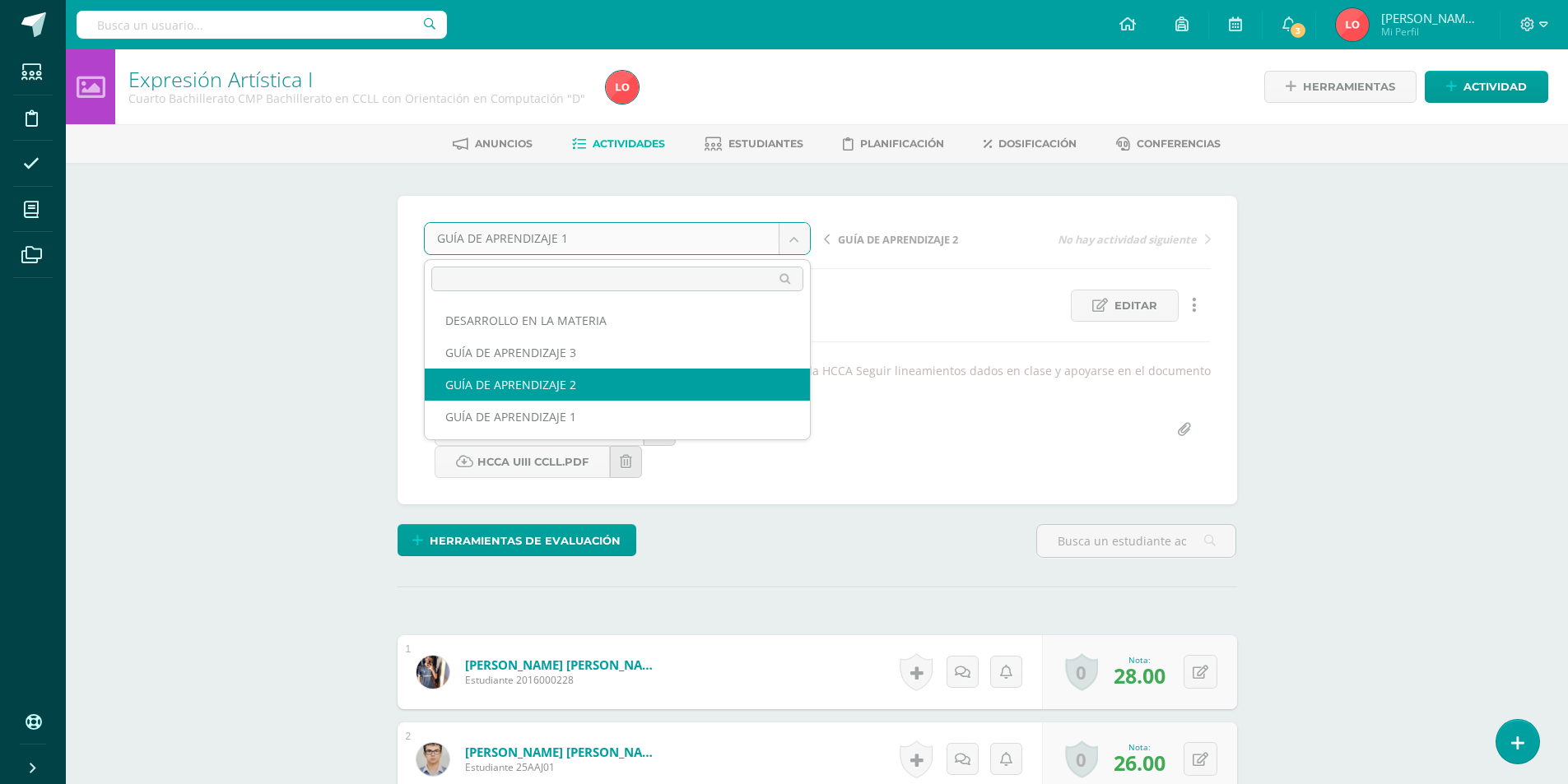
select select "/dashboard/teacher/grade-activity/176021/"
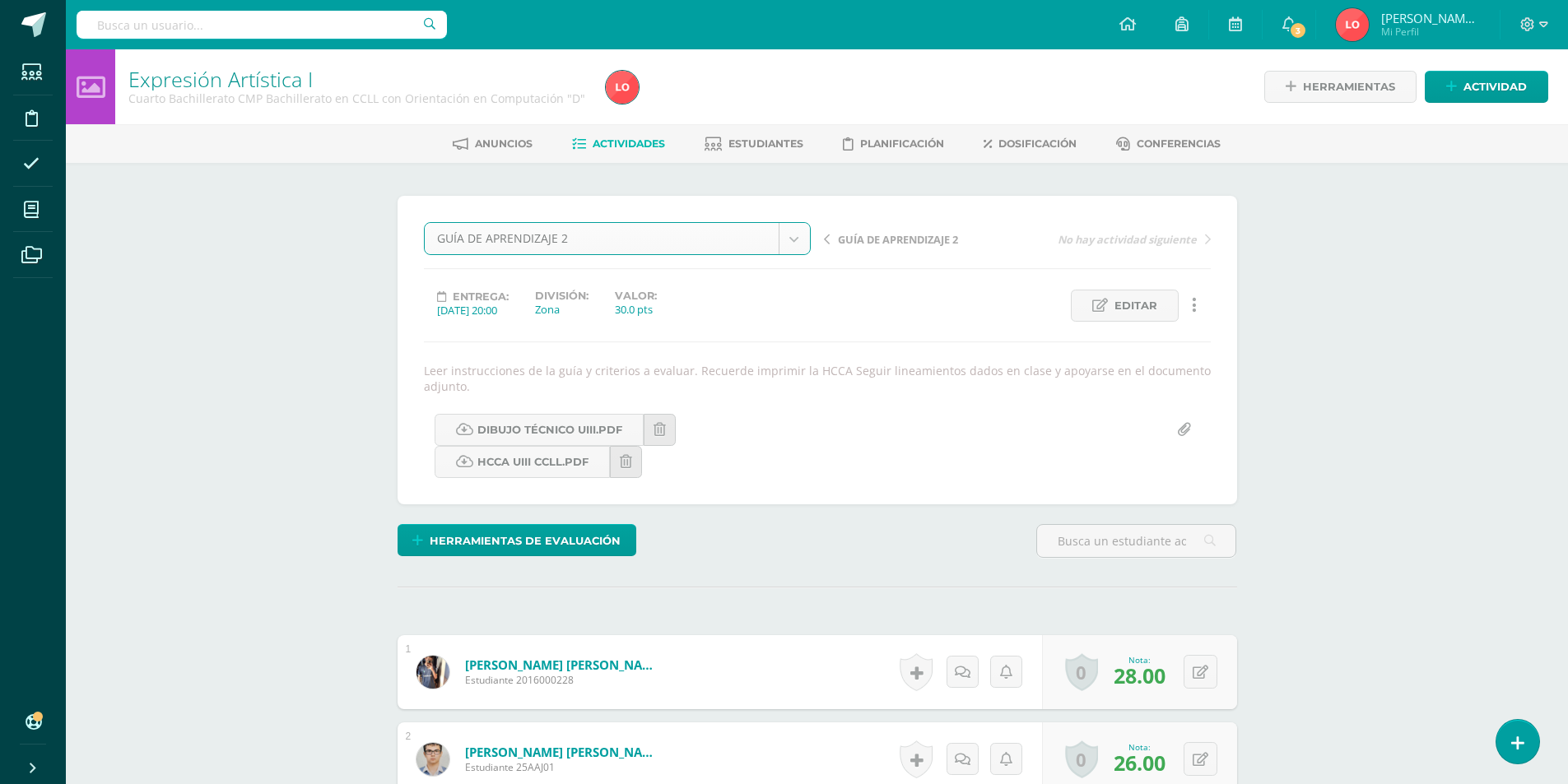
scroll to position [1, 0]
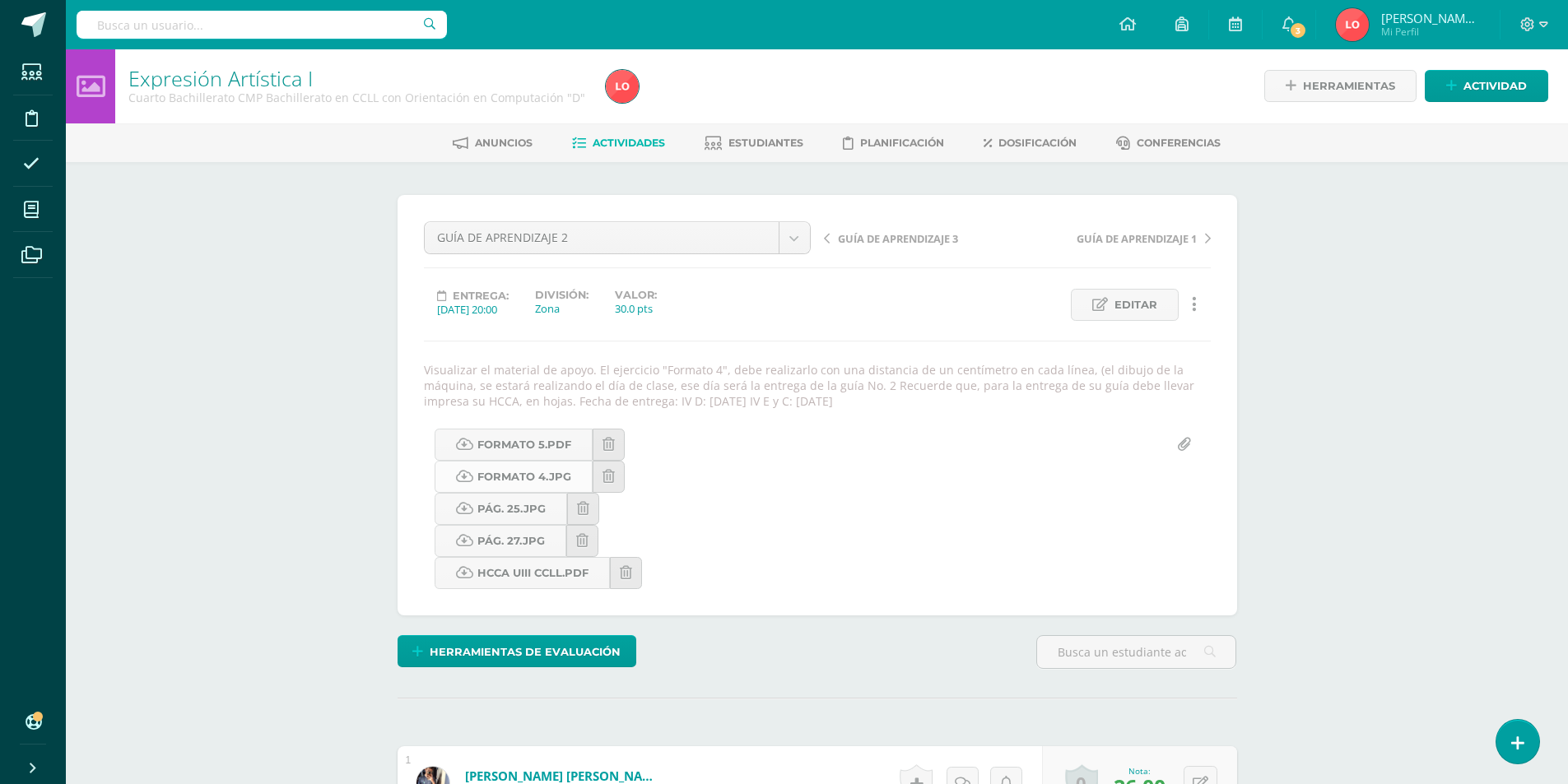
scroll to position [83, 0]
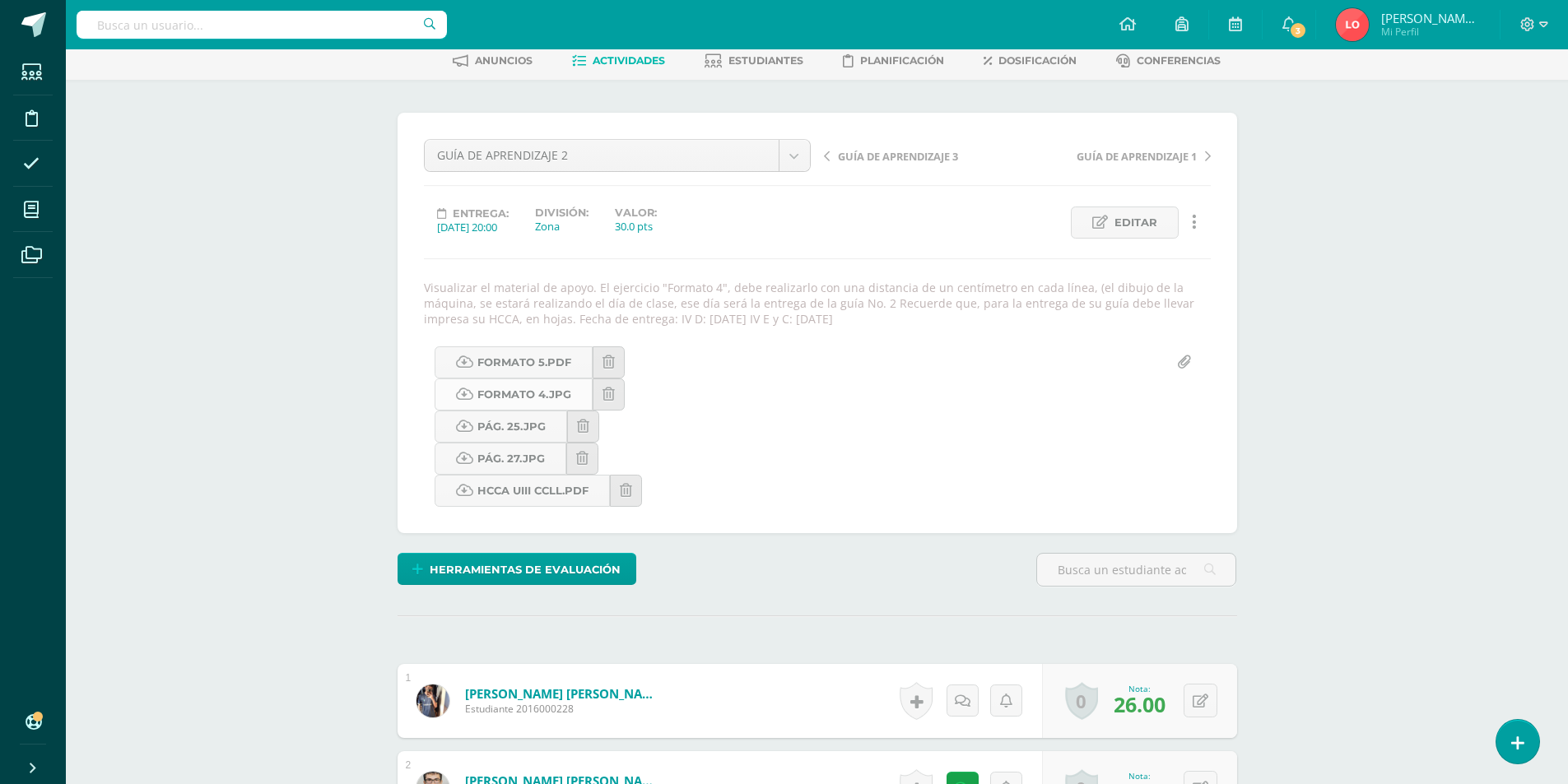
click at [530, 391] on link "Formato 4.jpg" at bounding box center [513, 395] width 158 height 32
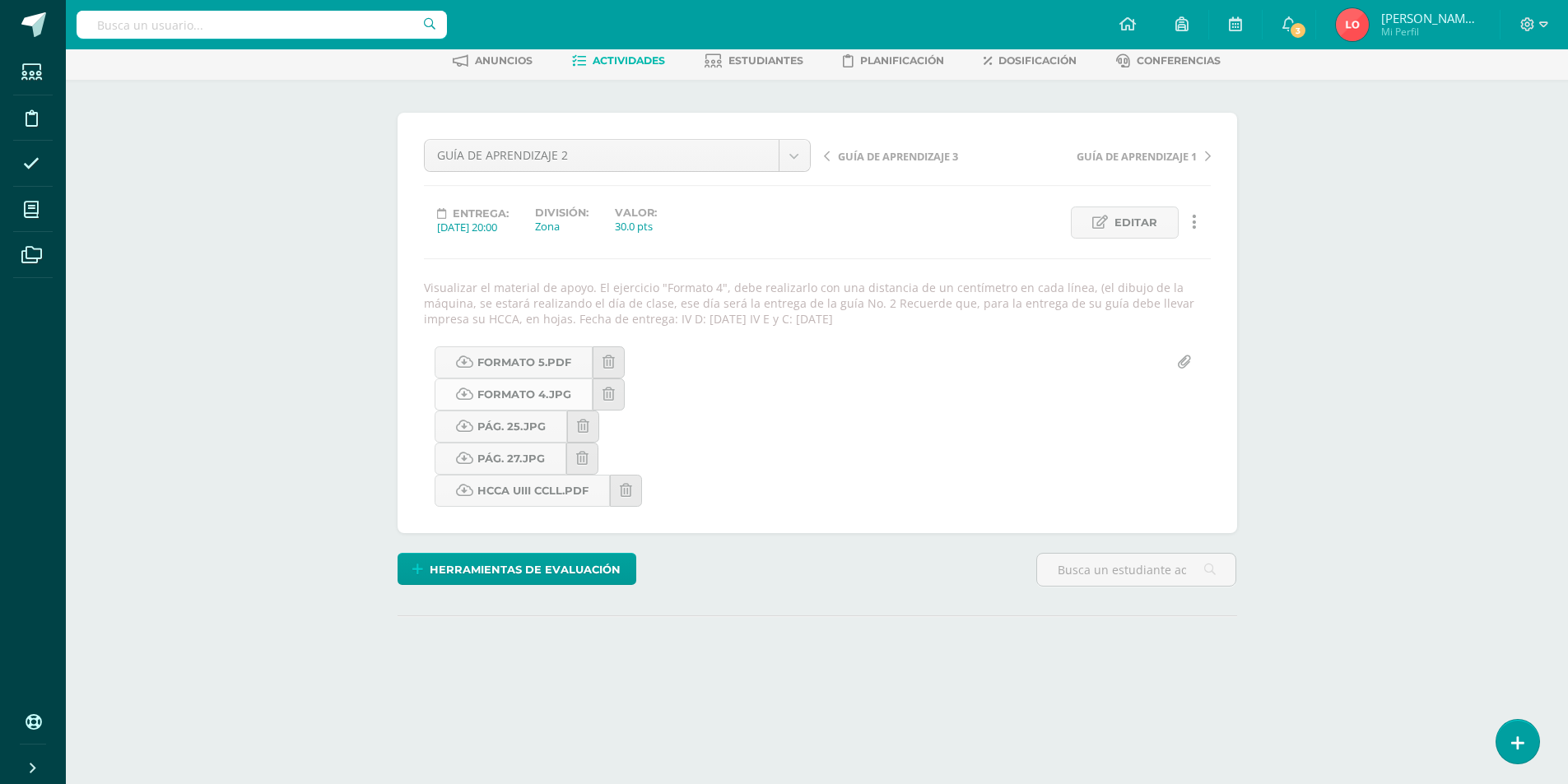
scroll to position [83, 0]
click at [569, 363] on link "FORMATO 5.pdf" at bounding box center [513, 362] width 158 height 32
click at [798, 152] on body "Estudiantes Disciplina Asistencia Mis cursos Archivos Soporte Centro de ayuda Ú…" at bounding box center [784, 329] width 1568 height 826
select select "/dashboard/teacher/grade-activity/176843/"
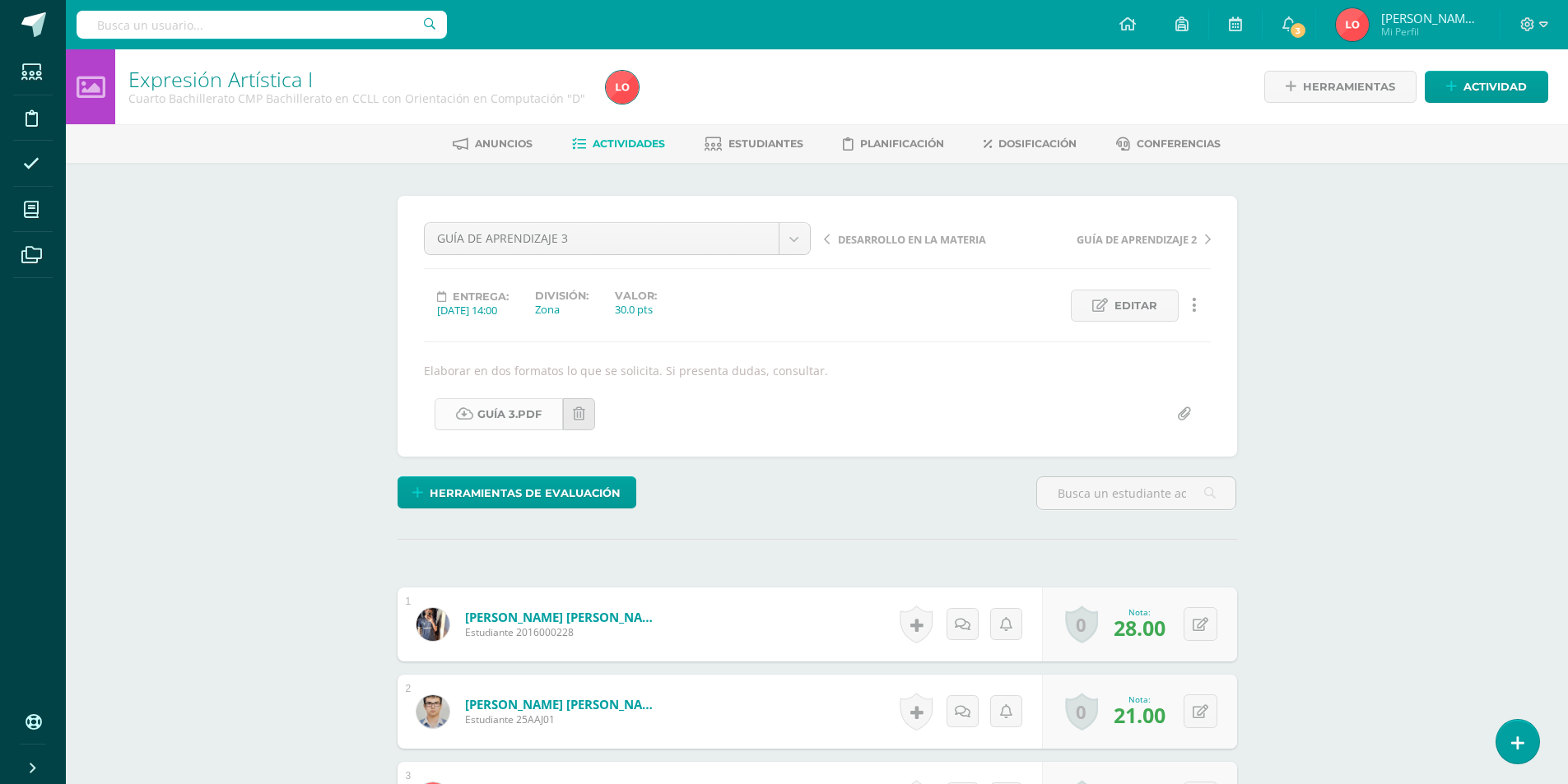
click at [516, 414] on link "Guía 3.pdf" at bounding box center [498, 414] width 128 height 32
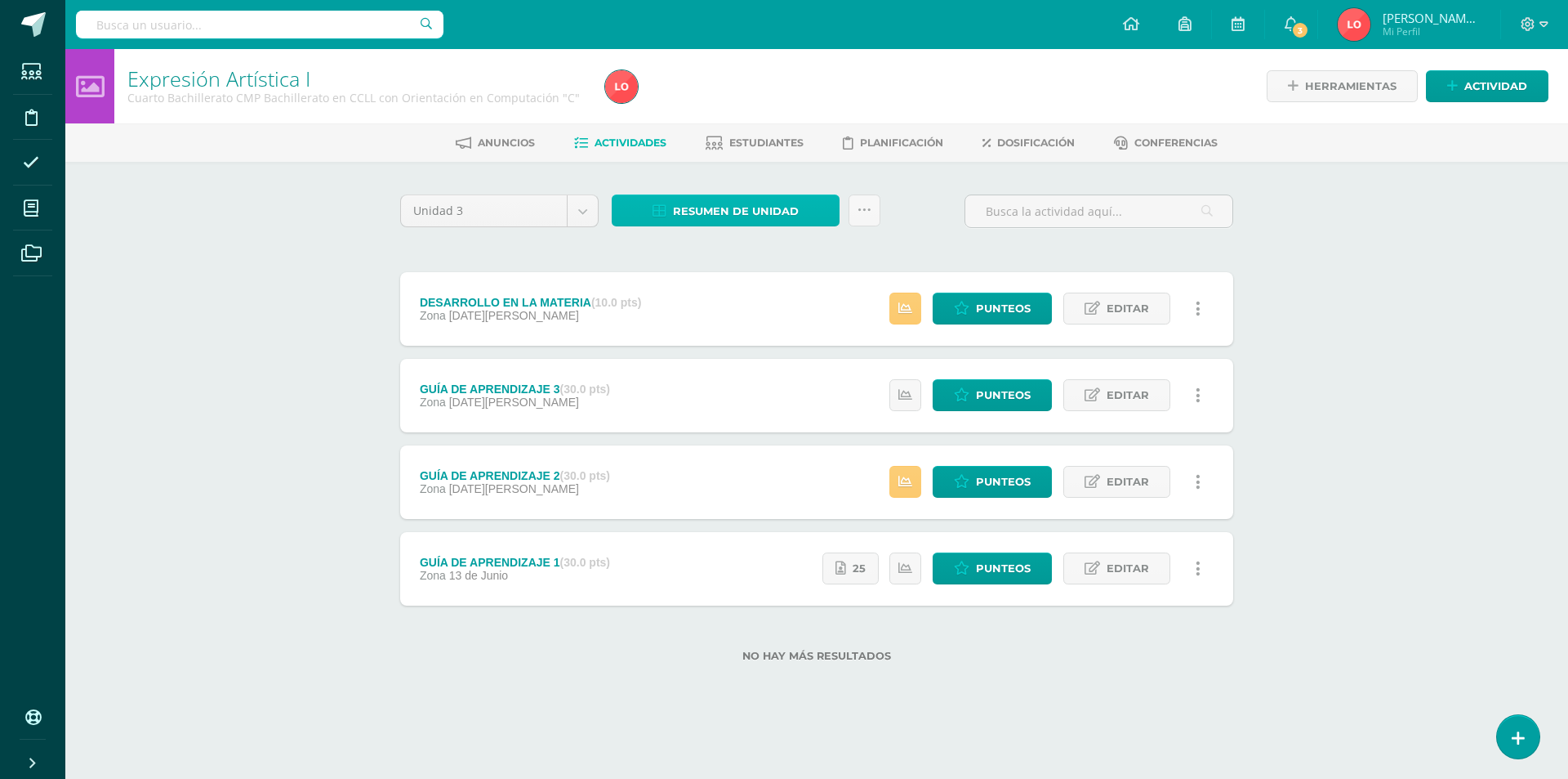
click at [717, 207] on span "Resumen de unidad" at bounding box center [735, 211] width 126 height 30
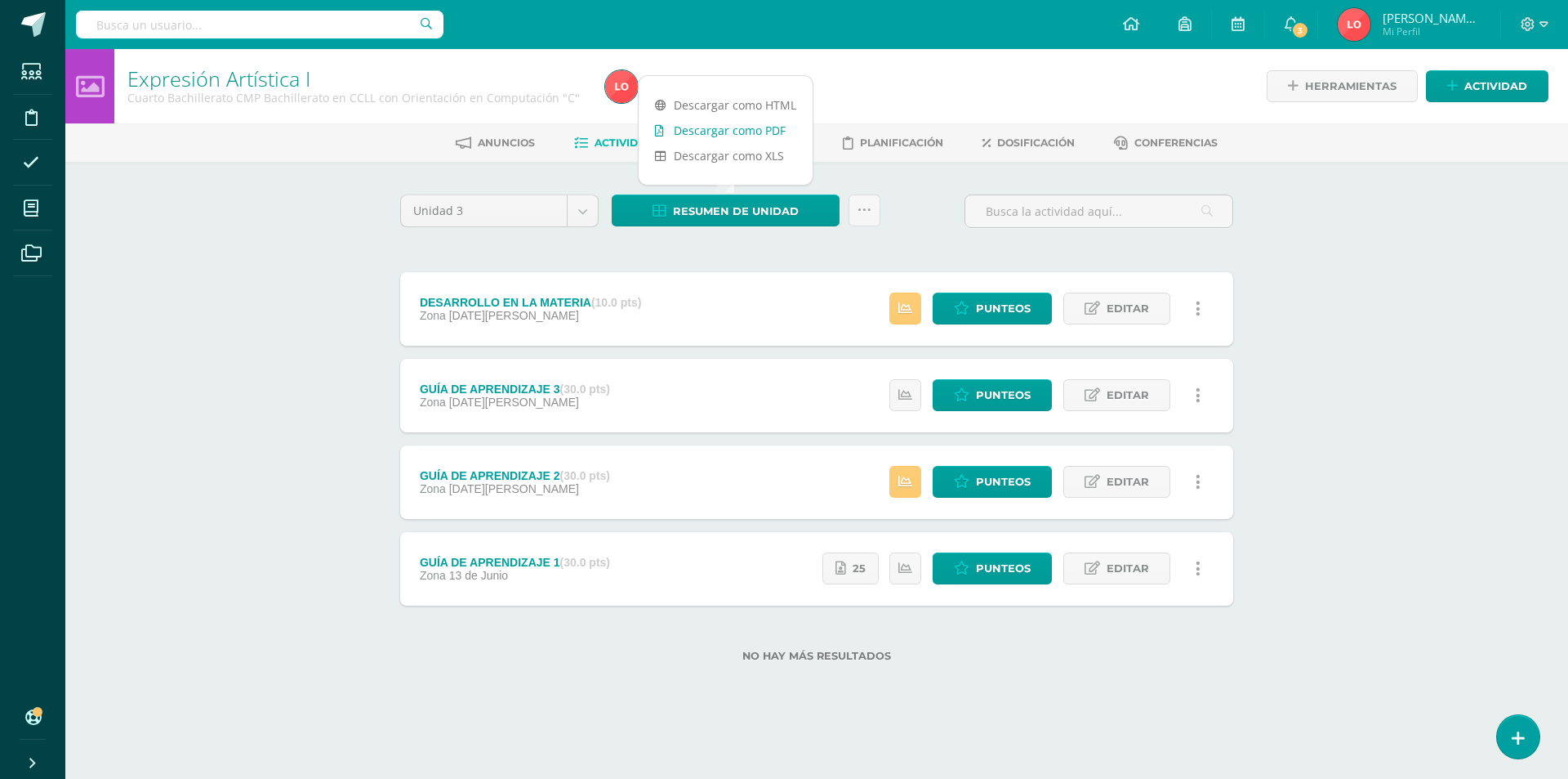
click at [706, 132] on link "Descargar como PDF" at bounding box center [725, 130] width 174 height 25
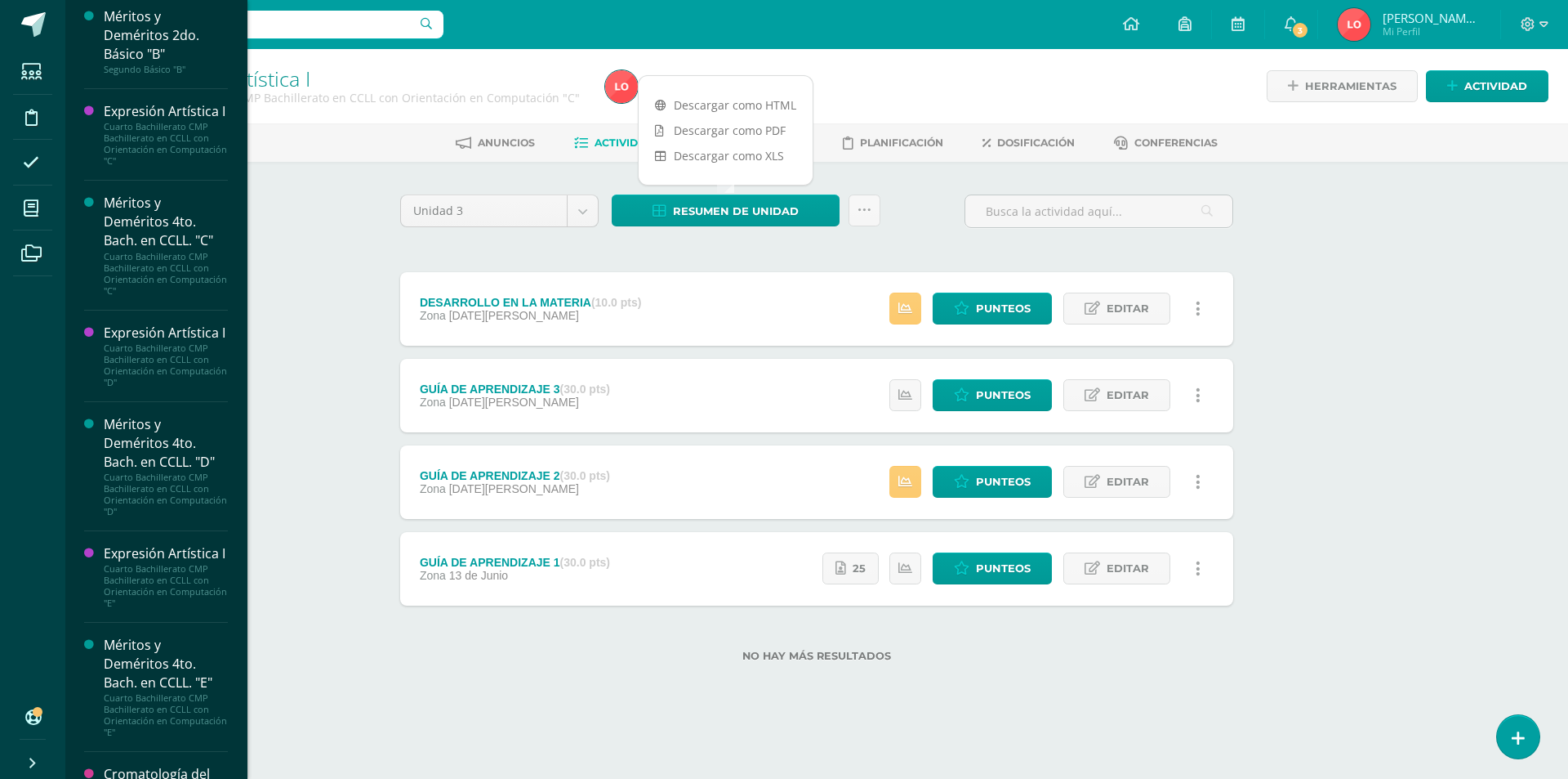
scroll to position [481, 0]
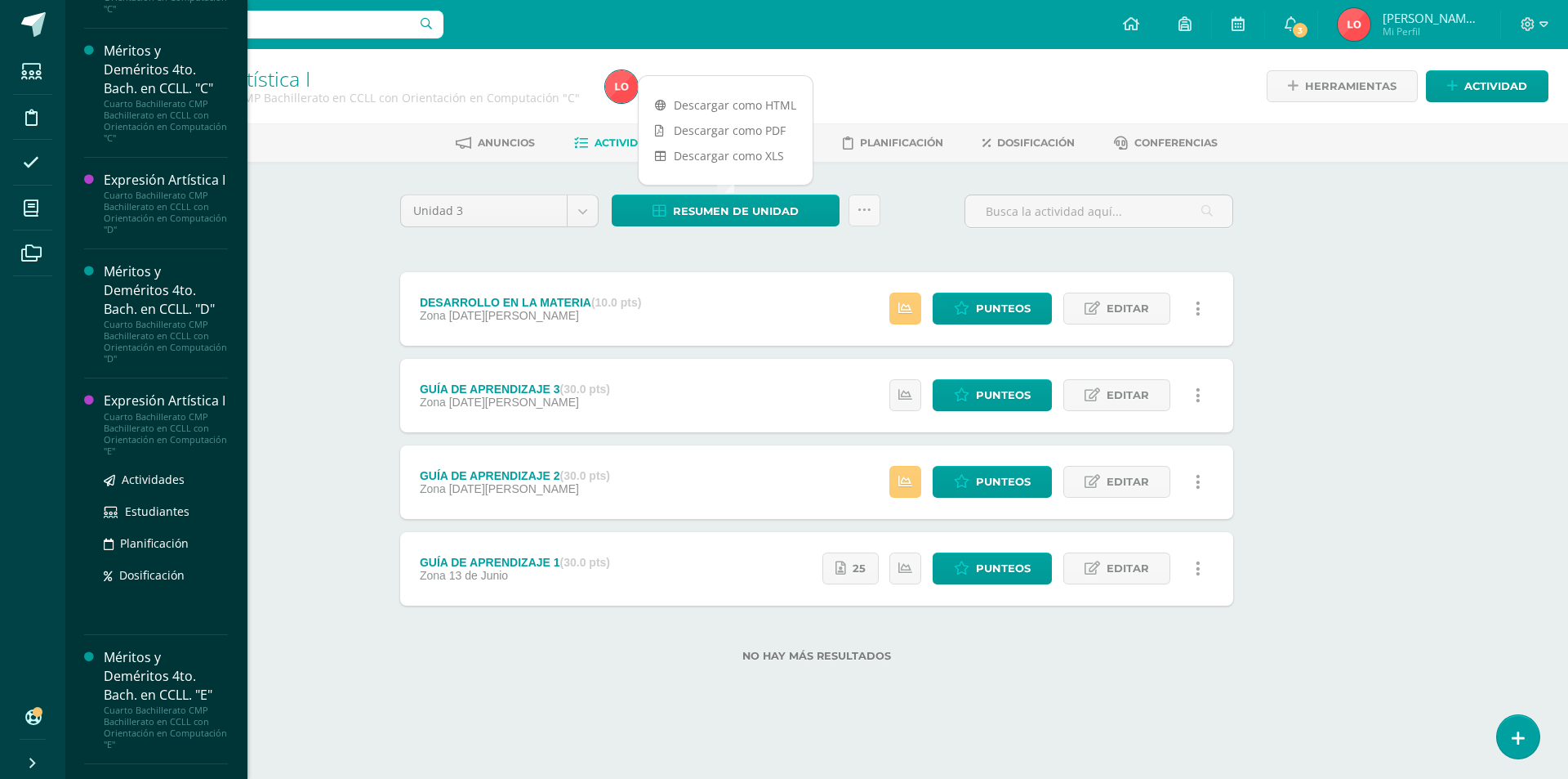
click at [153, 410] on div "Expresión Artística I" at bounding box center [165, 400] width 124 height 19
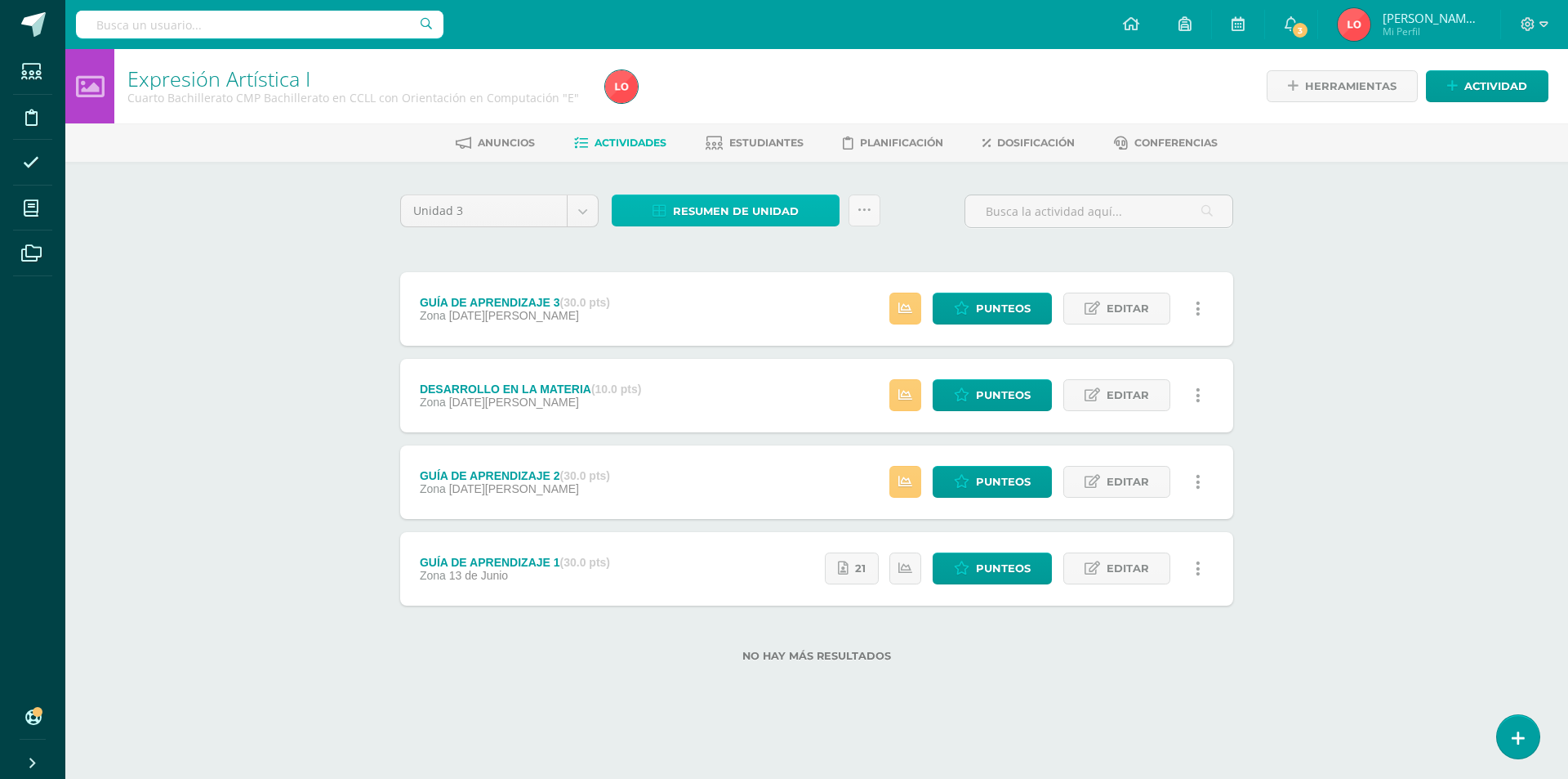
click at [747, 219] on span "Resumen de unidad" at bounding box center [735, 211] width 126 height 30
click at [740, 127] on link "Descargar como PDF" at bounding box center [725, 130] width 174 height 25
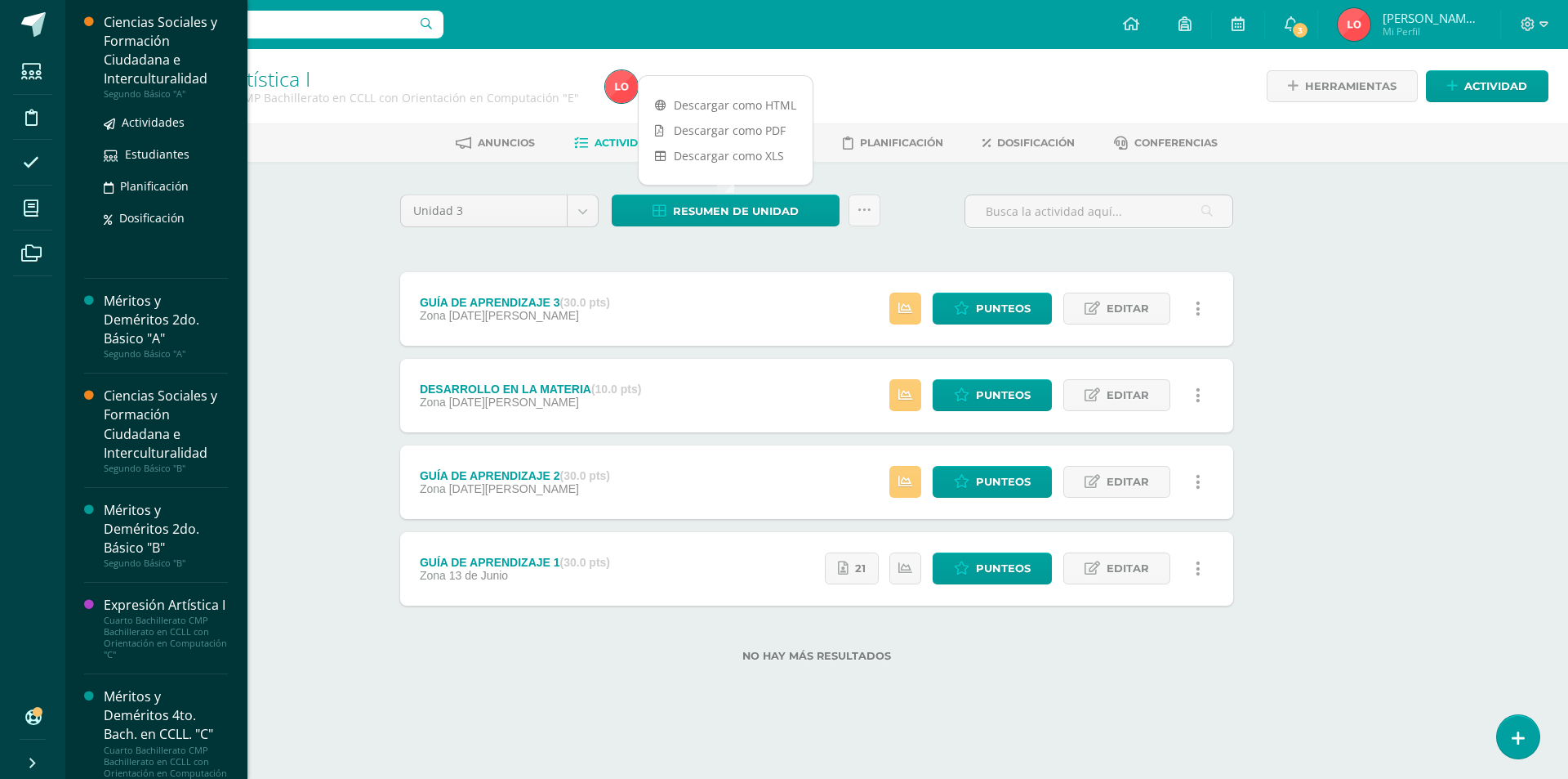
click at [183, 69] on div "Ciencias Sociales y Formación Ciudadana e Interculturalidad" at bounding box center [165, 51] width 124 height 75
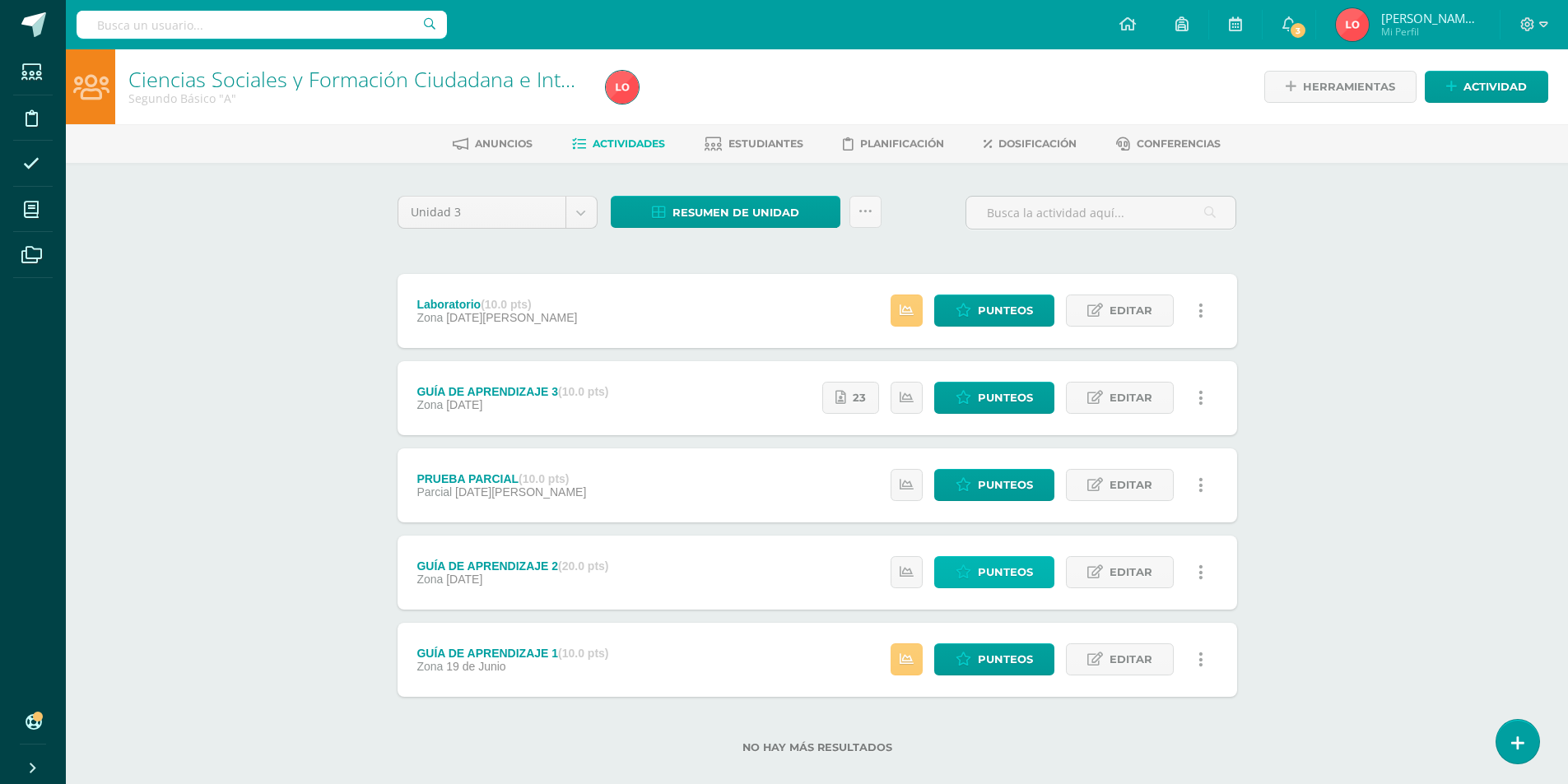
click at [1011, 577] on span "Punteos" at bounding box center [1004, 572] width 55 height 30
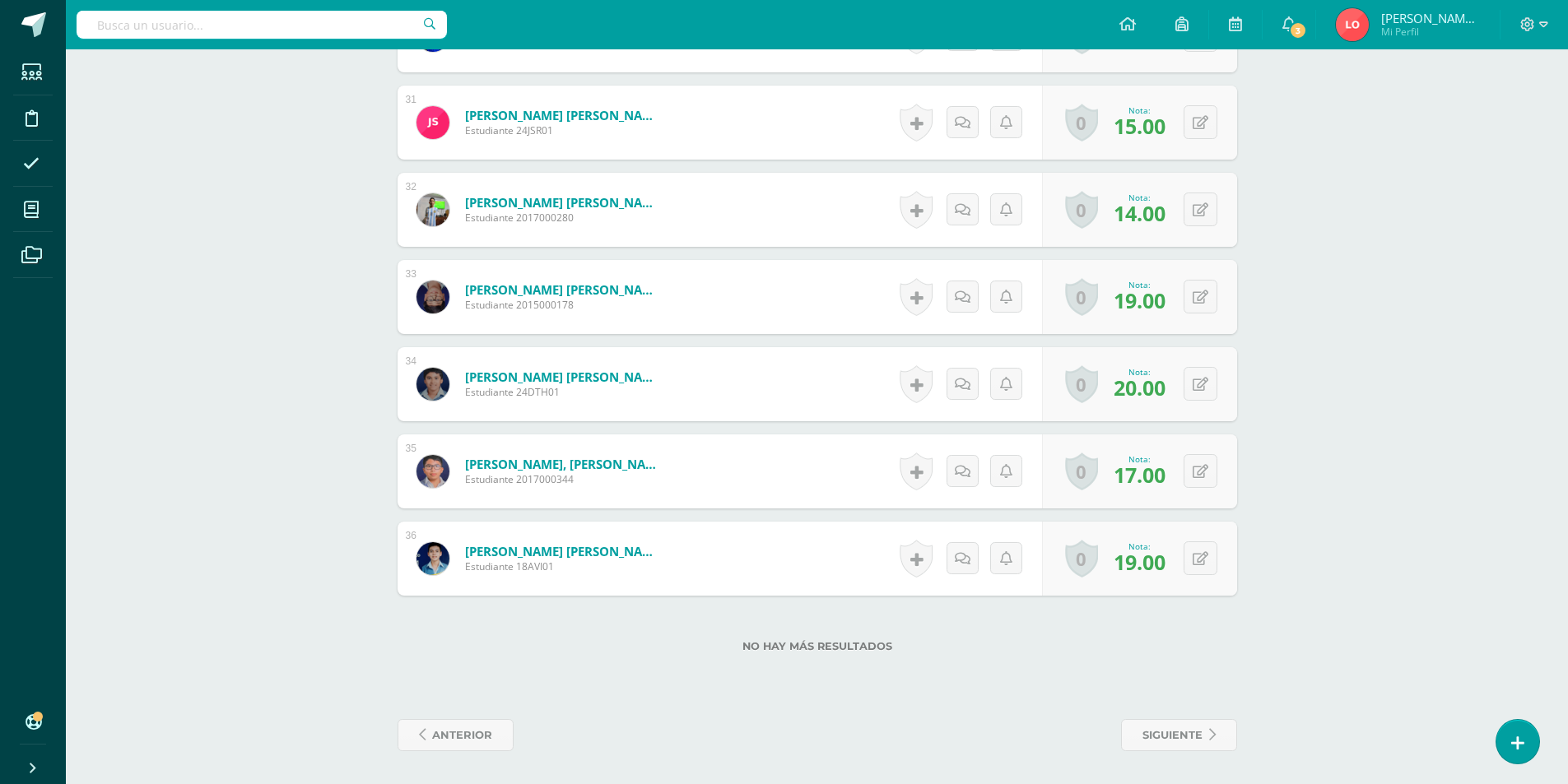
scroll to position [2854, 0]
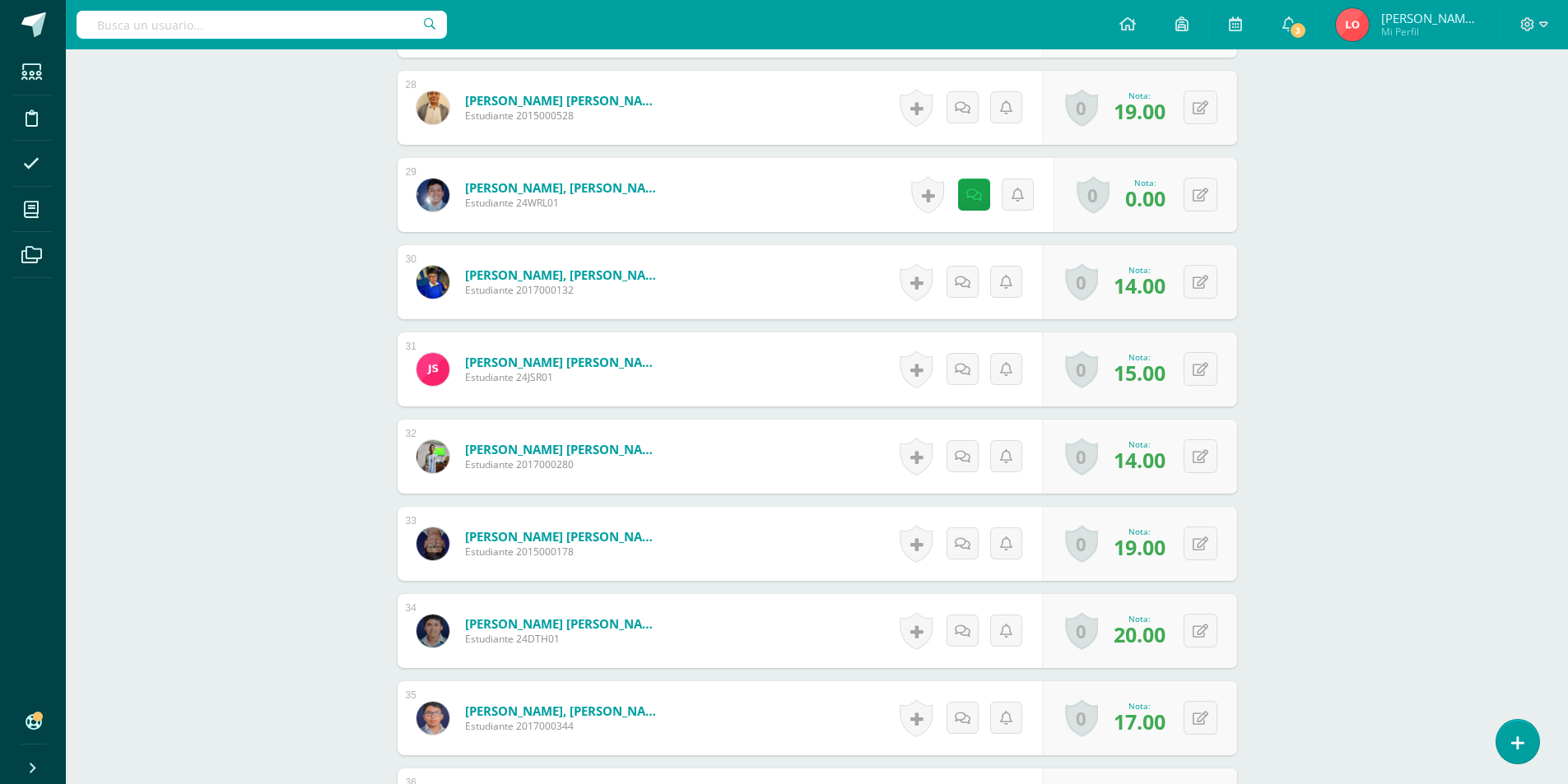
click at [1219, 186] on div "0 Logros Logros obtenidos Aún no hay logros agregados Nota: 0.00" at bounding box center [1145, 195] width 183 height 74
click at [1209, 191] on button at bounding box center [1200, 195] width 34 height 34
type input "18"
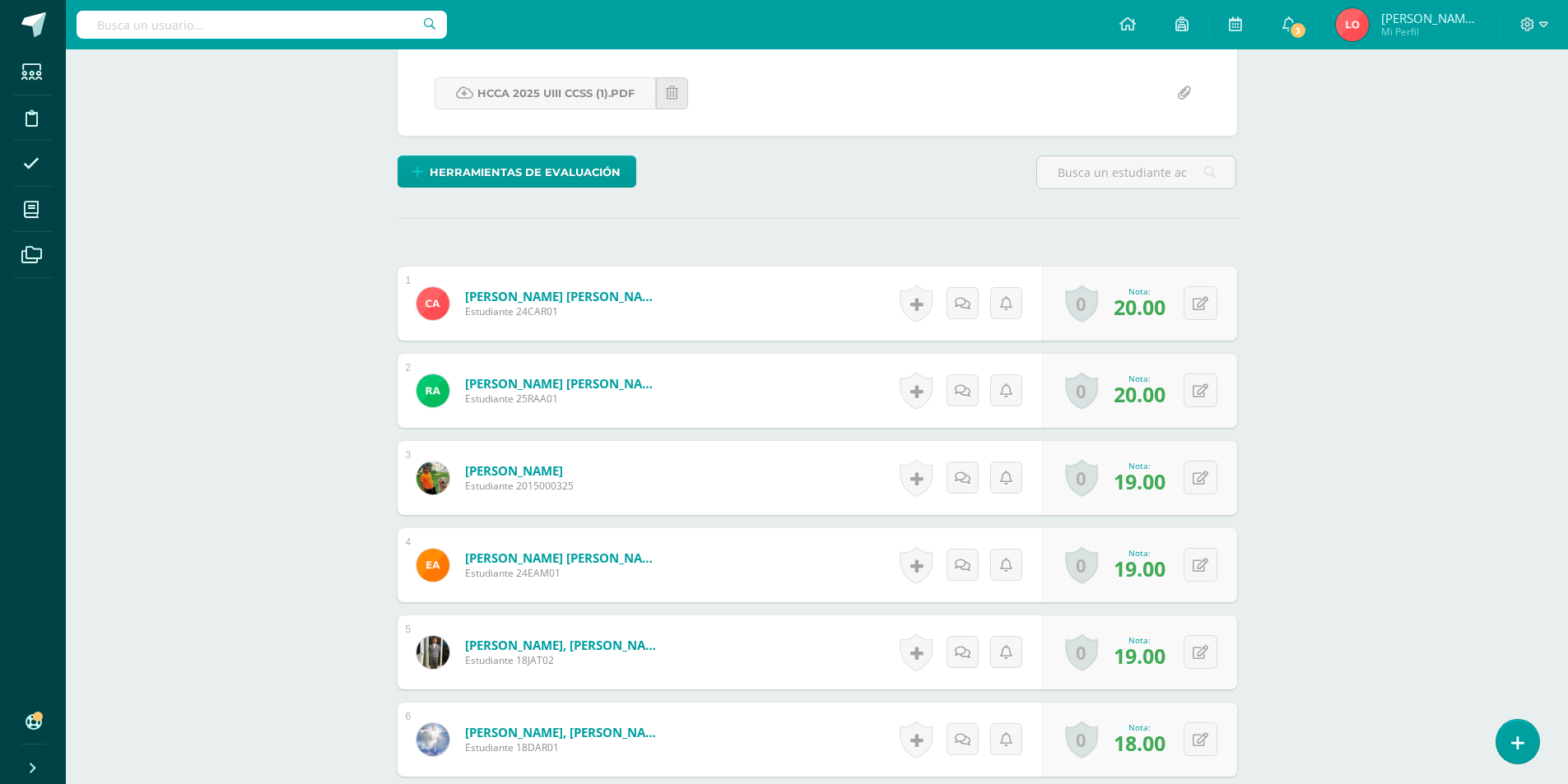
scroll to position [0, 0]
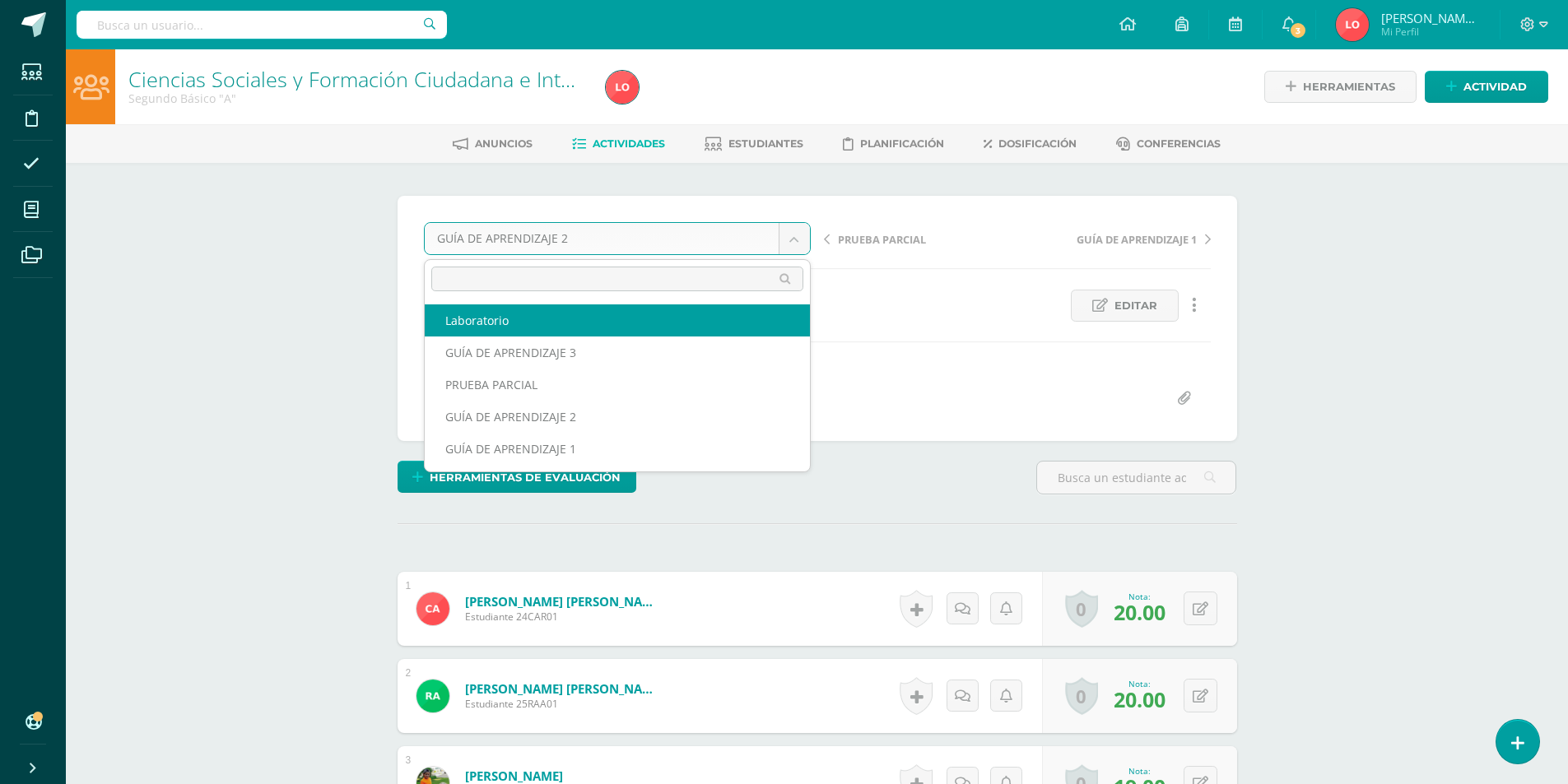
select select "/dashboard/teacher/grade-activity/176869/"
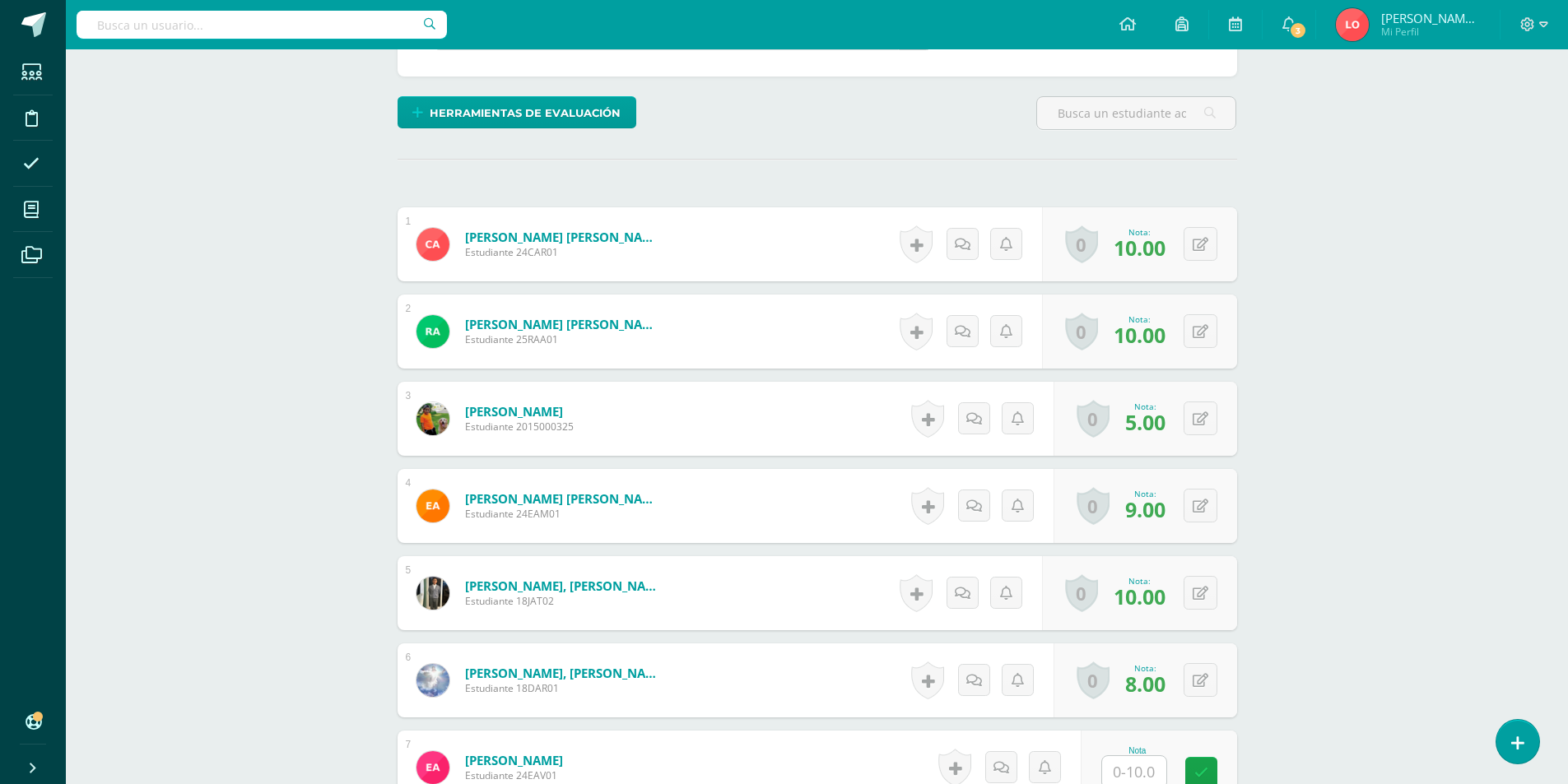
scroll to position [823, 0]
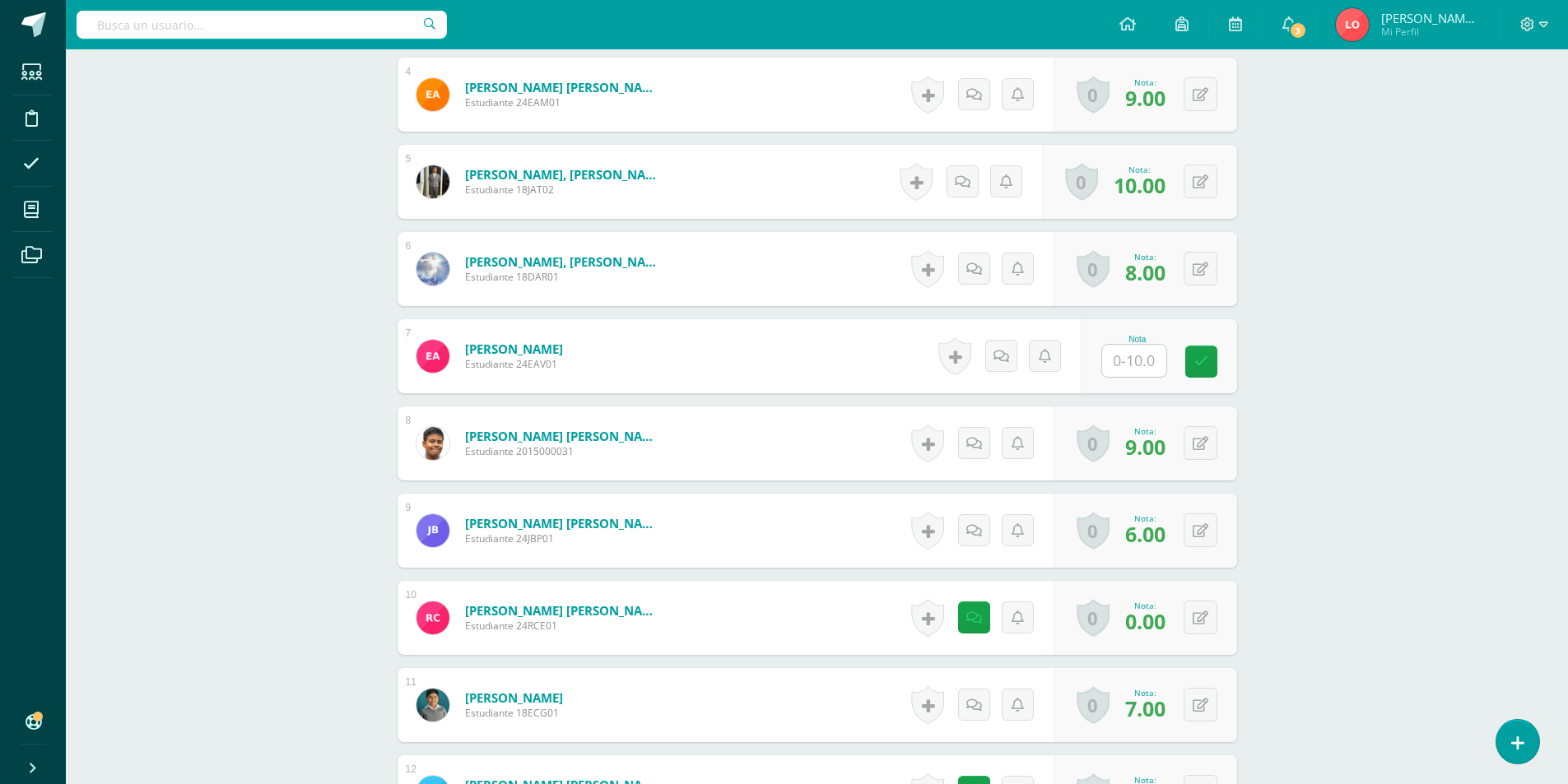
click at [1147, 358] on input "text" at bounding box center [1134, 361] width 65 height 32
type input "10"
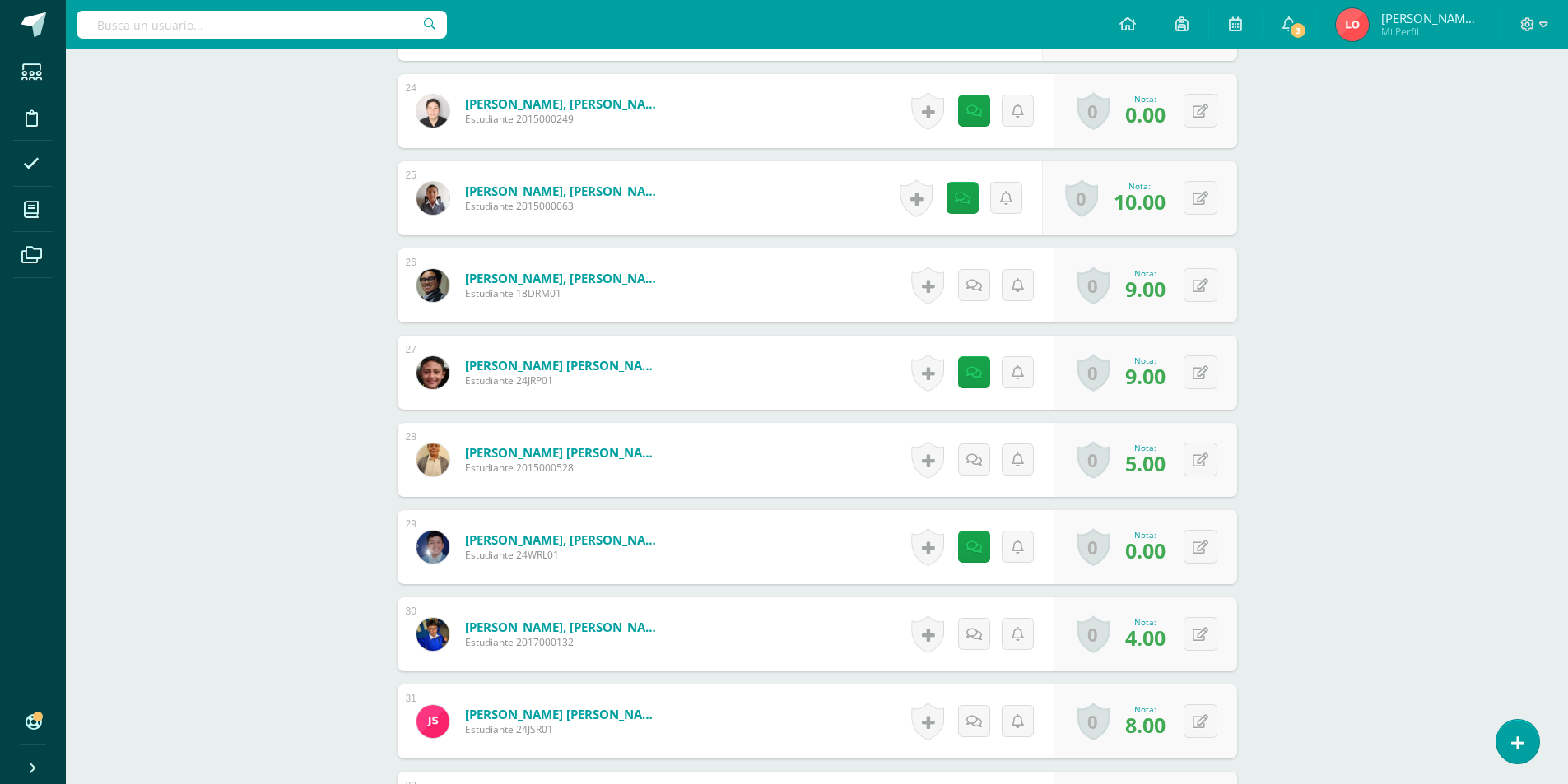
scroll to position [2633, 0]
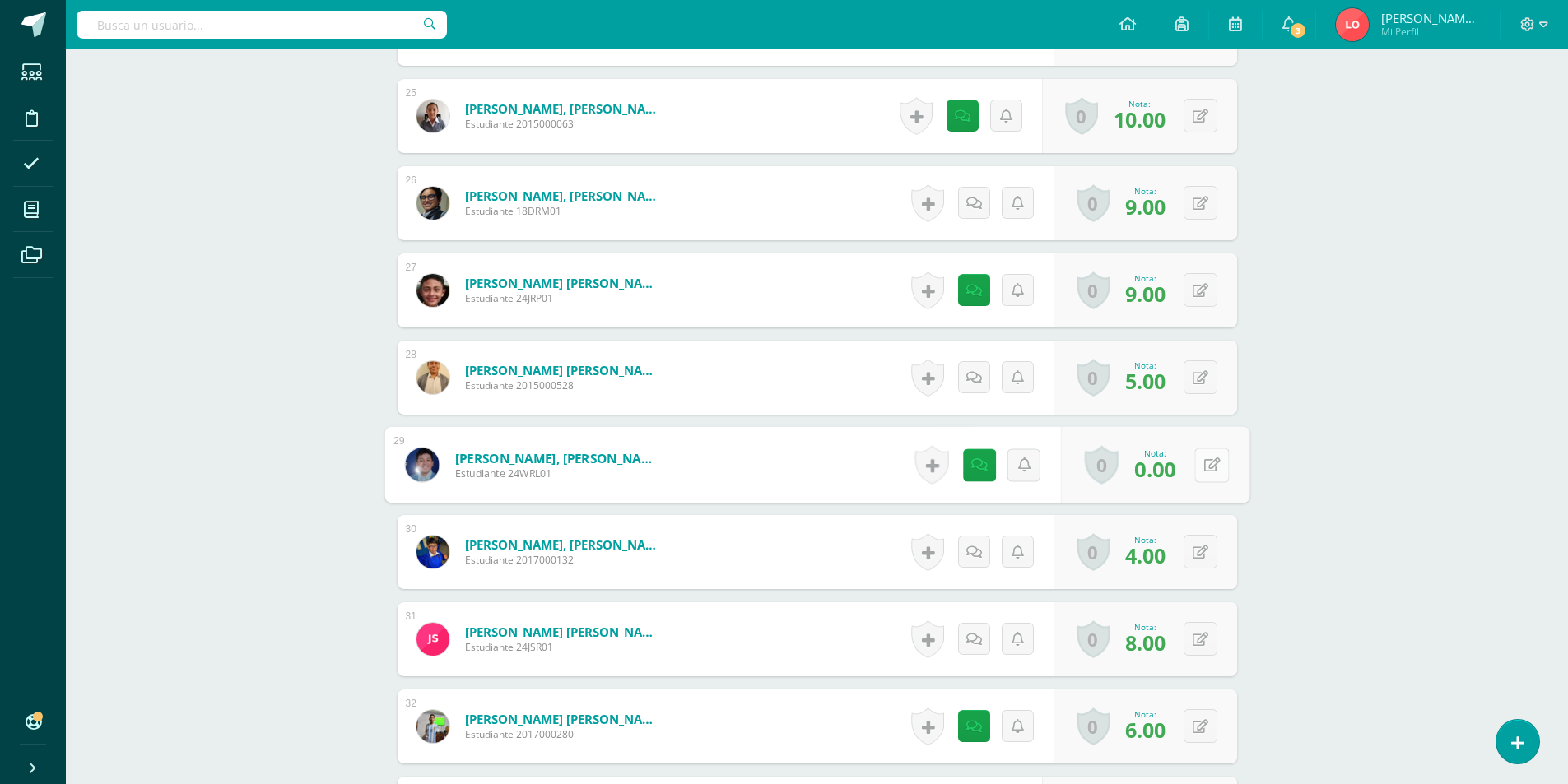
click at [1200, 469] on button at bounding box center [1211, 465] width 35 height 35
type input "8"
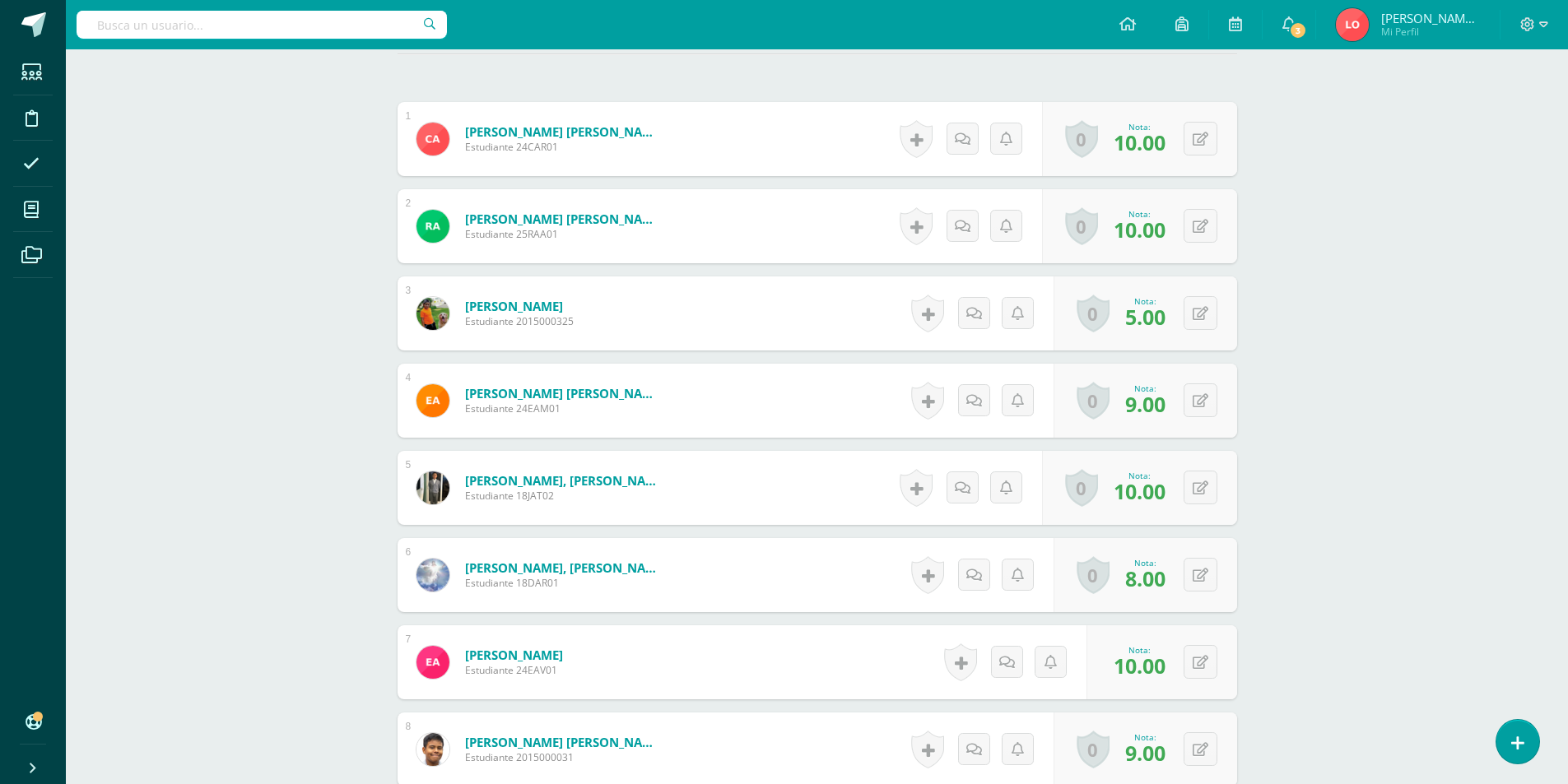
scroll to position [271, 0]
